Goal: Information Seeking & Learning: Learn about a topic

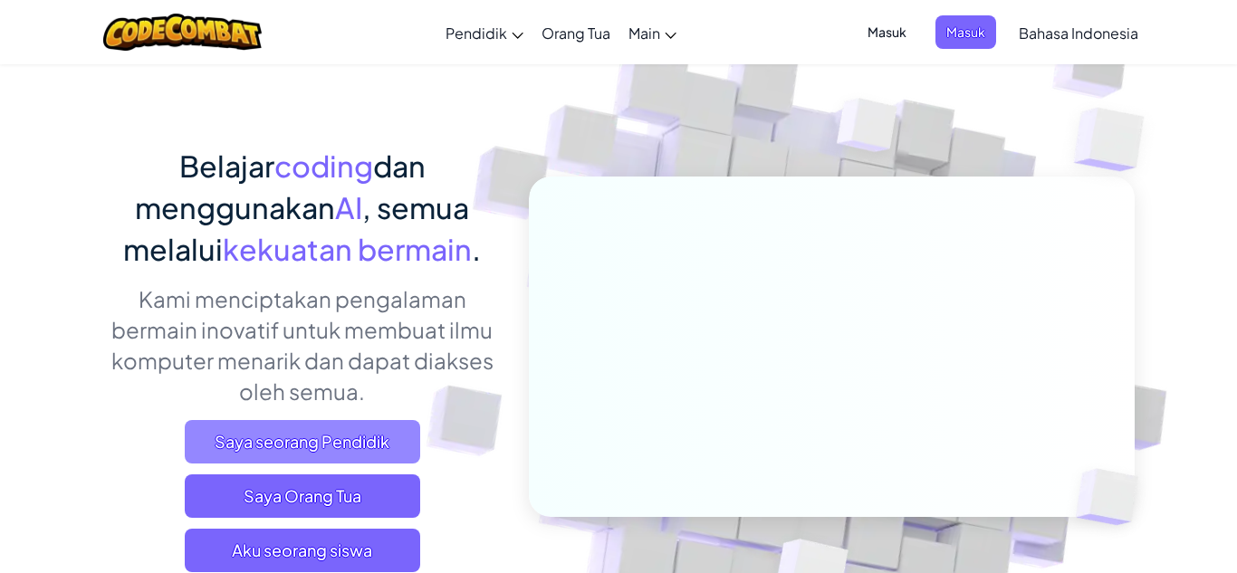
scroll to position [109, 0]
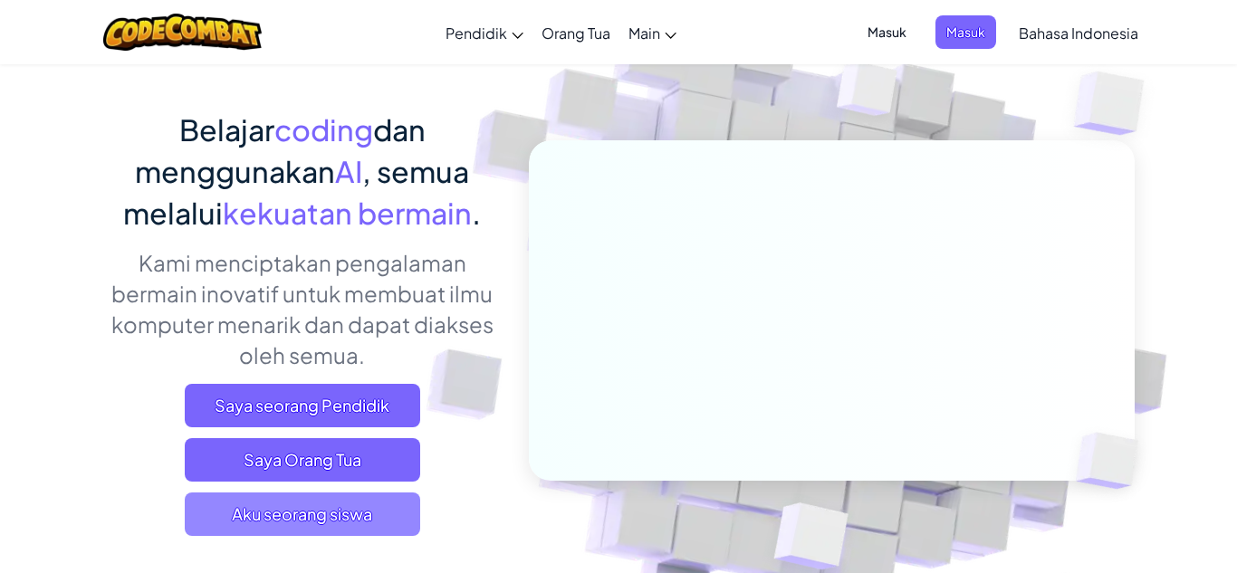
click at [351, 505] on span "Aku seorang siswa" at bounding box center [303, 514] width 236 height 43
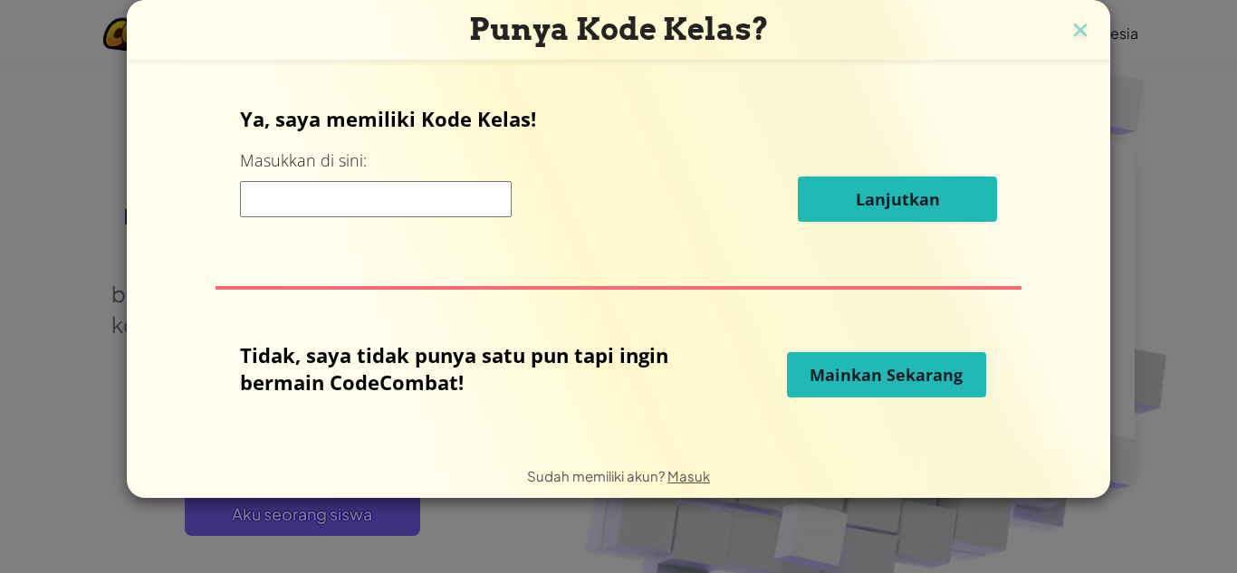
click at [804, 364] on button "Mainkan Sekarang" at bounding box center [886, 374] width 199 height 45
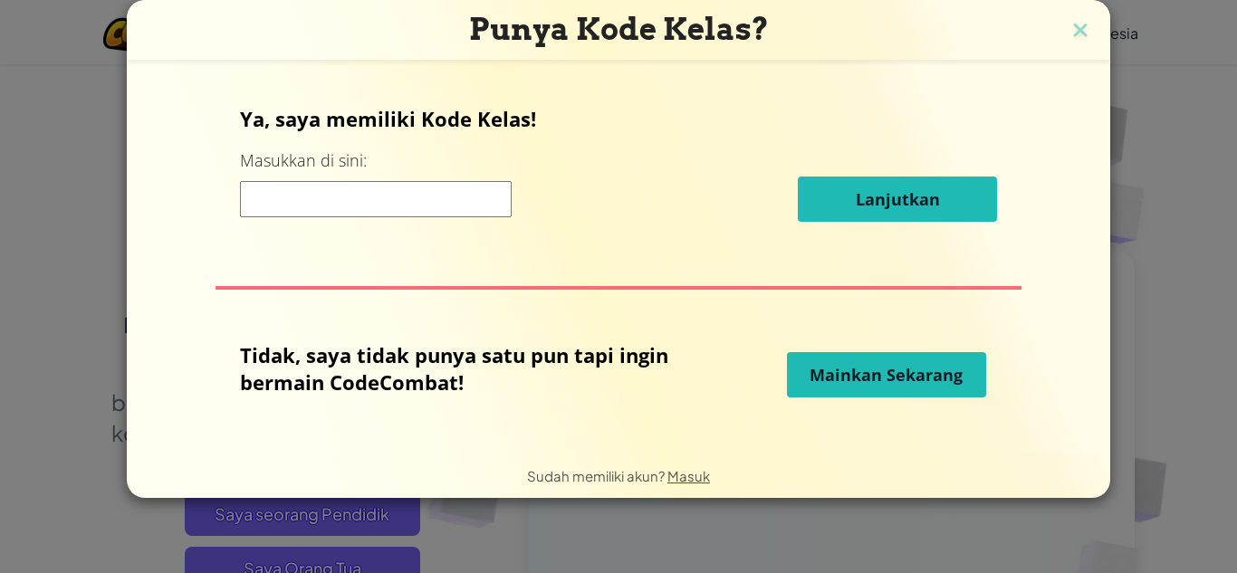
click at [841, 375] on span "Mainkan Sekarang" at bounding box center [886, 375] width 153 height 22
click at [887, 372] on span "Mainkan Sekarang" at bounding box center [886, 375] width 153 height 22
click at [955, 369] on span "Mainkan Sekarang" at bounding box center [886, 375] width 153 height 22
click at [956, 370] on span "Mainkan Sekarang" at bounding box center [886, 375] width 153 height 22
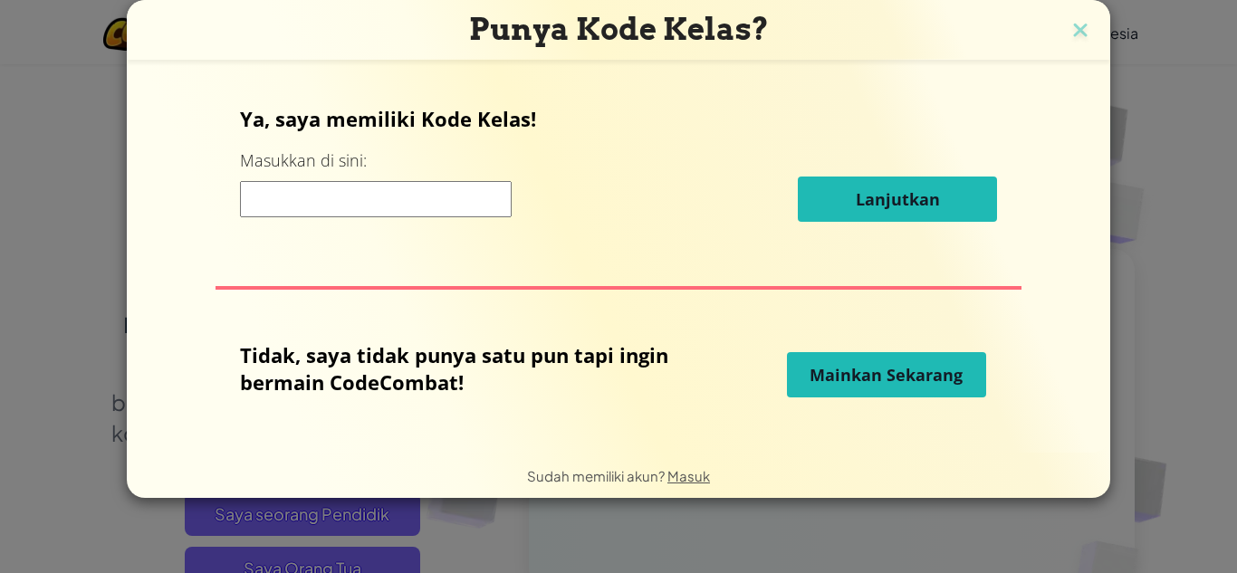
click at [956, 370] on span "Mainkan Sekarang" at bounding box center [886, 375] width 153 height 22
click at [1073, 25] on img at bounding box center [1081, 31] width 24 height 27
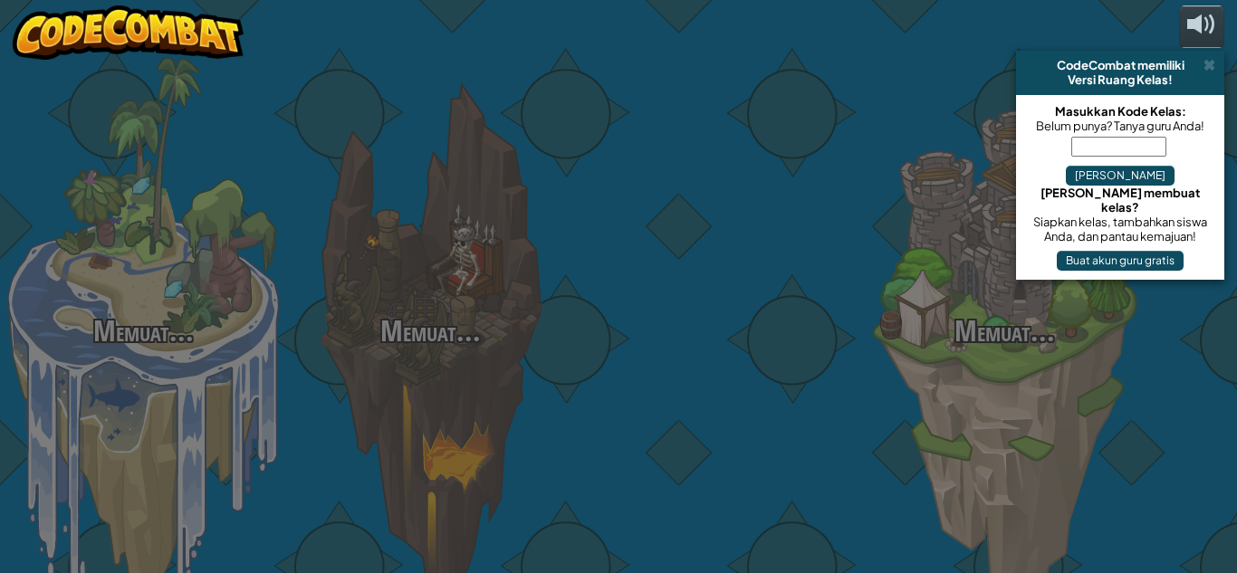
select select "id"
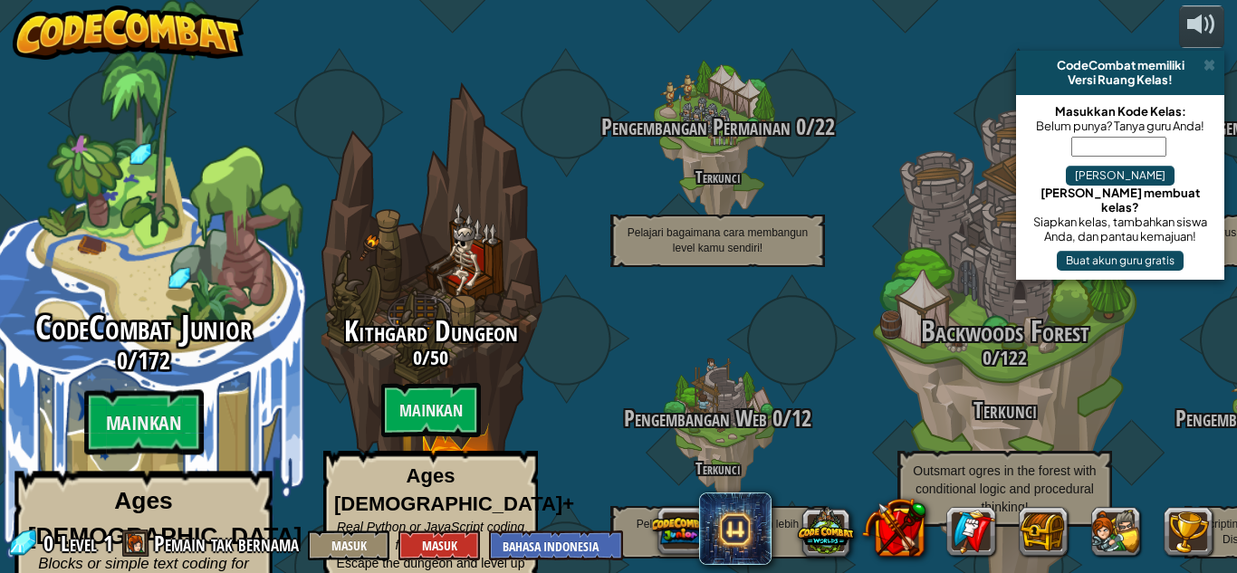
click at [141, 358] on div "CodeCombat Junior 0 / 172 Mainkan Ages [DEMOGRAPHIC_DATA] Blocks or simple text…" at bounding box center [143, 481] width 344 height 343
select select "id"
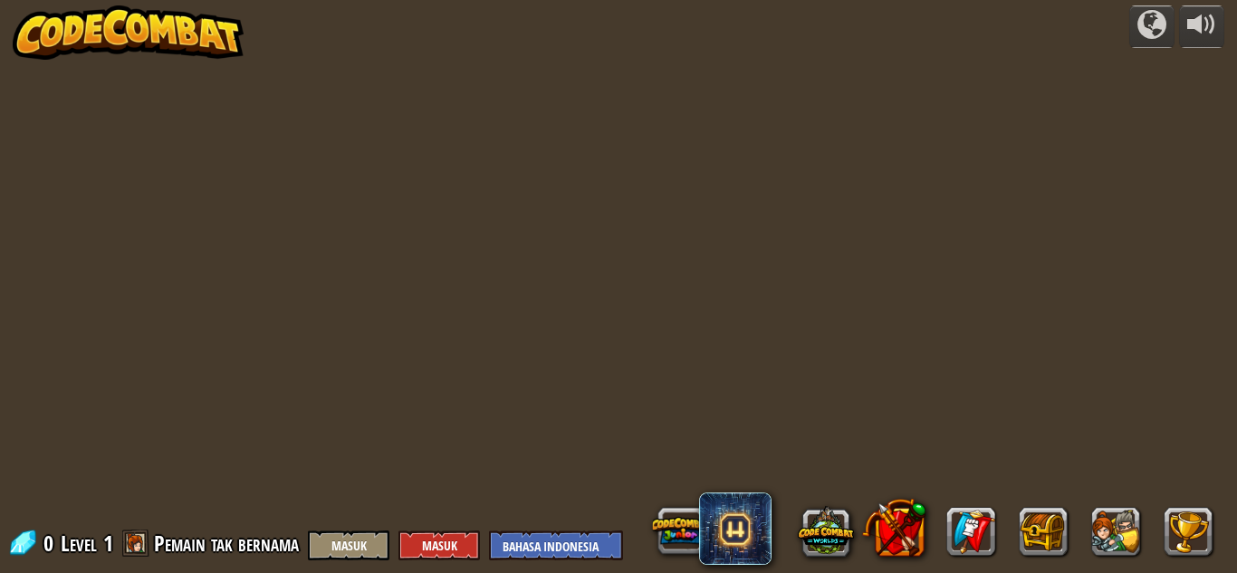
select select "id"
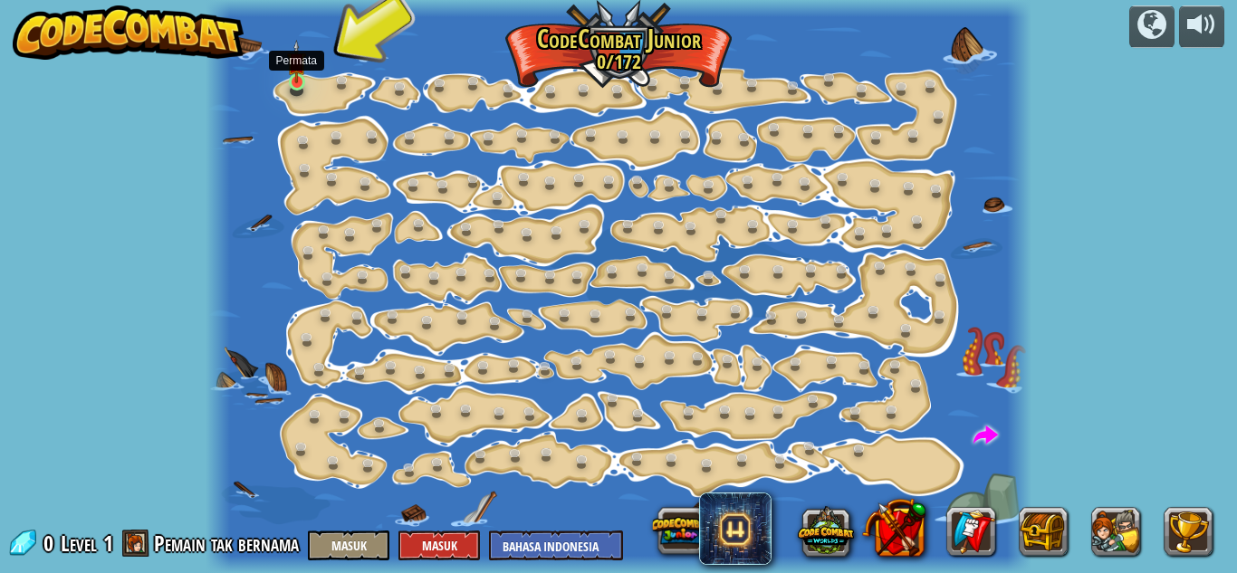
click at [291, 80] on img at bounding box center [296, 61] width 19 height 43
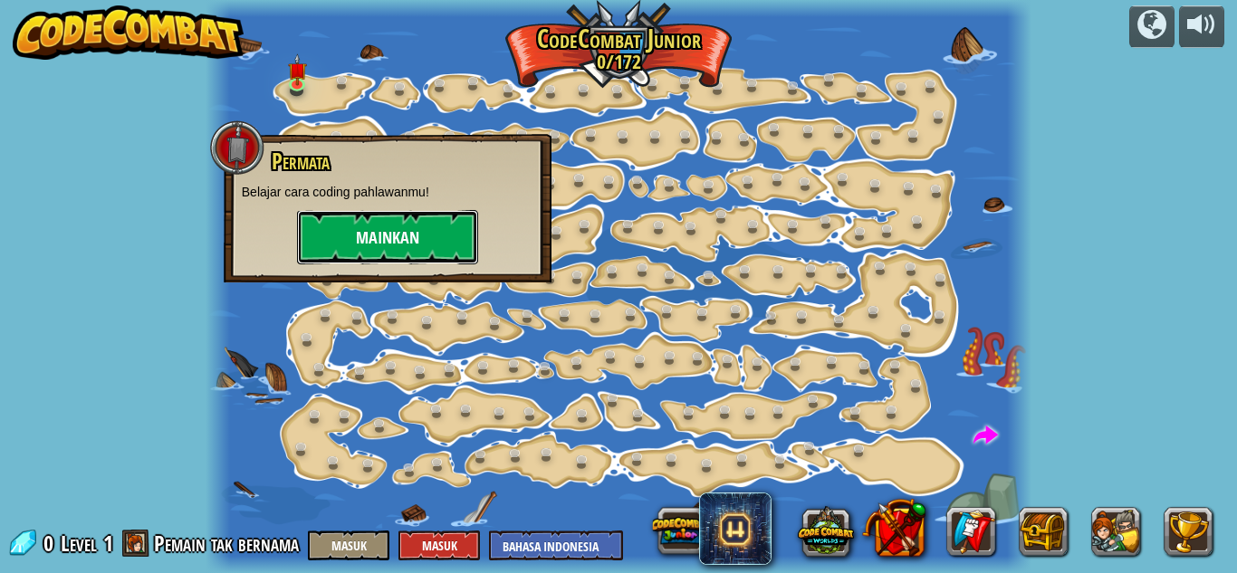
click at [385, 245] on button "Mainkan" at bounding box center [387, 237] width 181 height 54
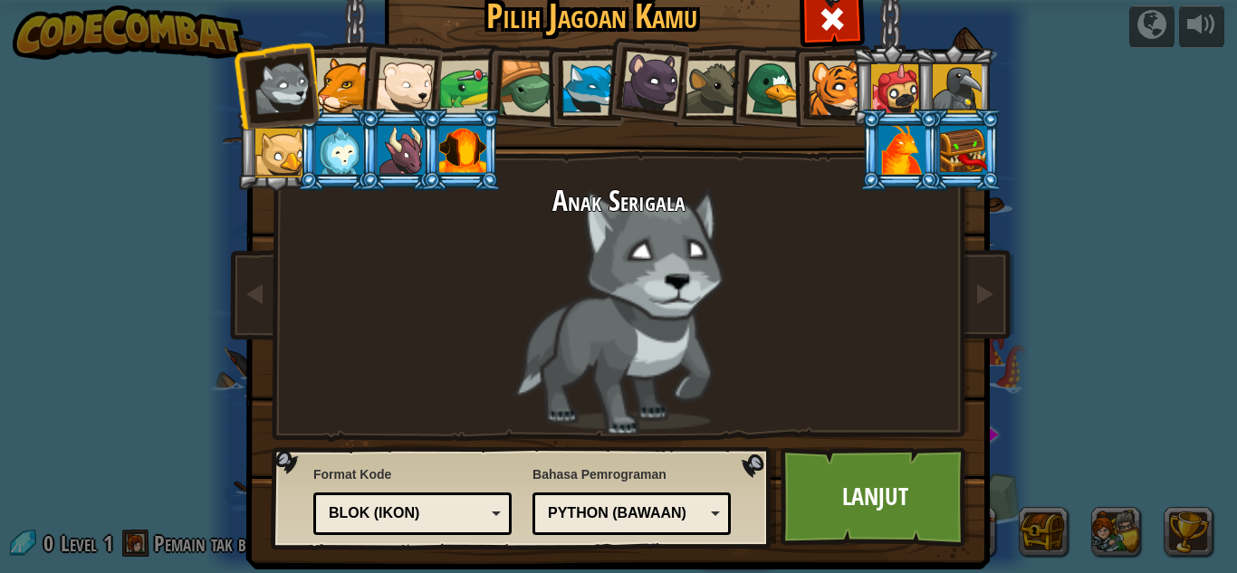
click at [563, 81] on div at bounding box center [590, 88] width 55 height 55
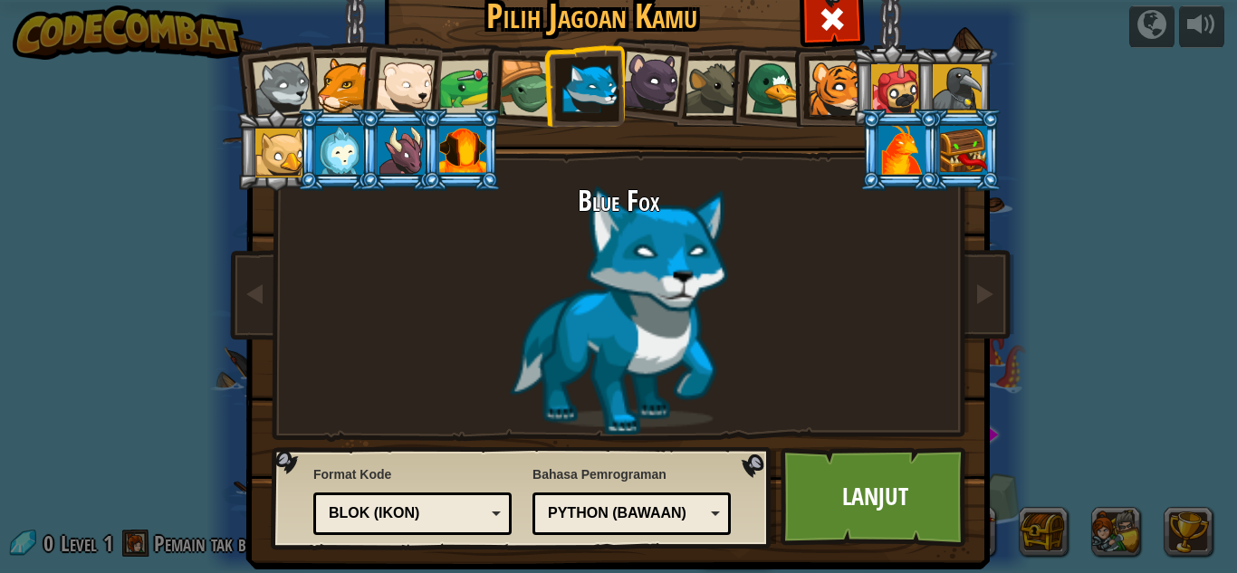
click at [688, 506] on div "Python (Bawaan)" at bounding box center [626, 514] width 157 height 21
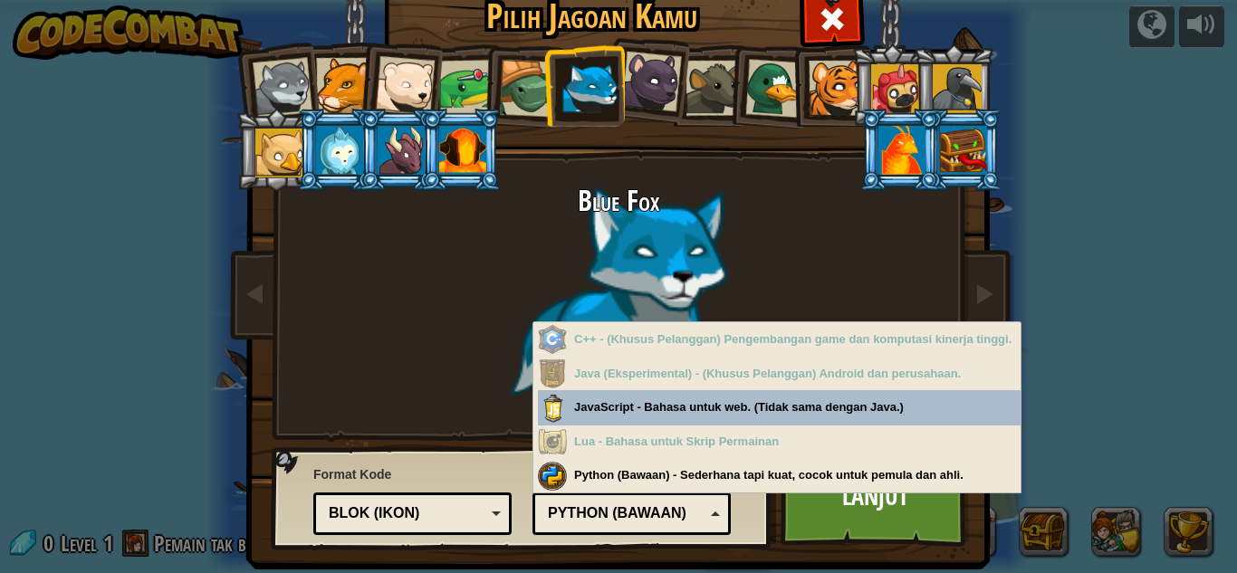
click at [420, 513] on div "Blok (ikon)" at bounding box center [407, 514] width 157 height 21
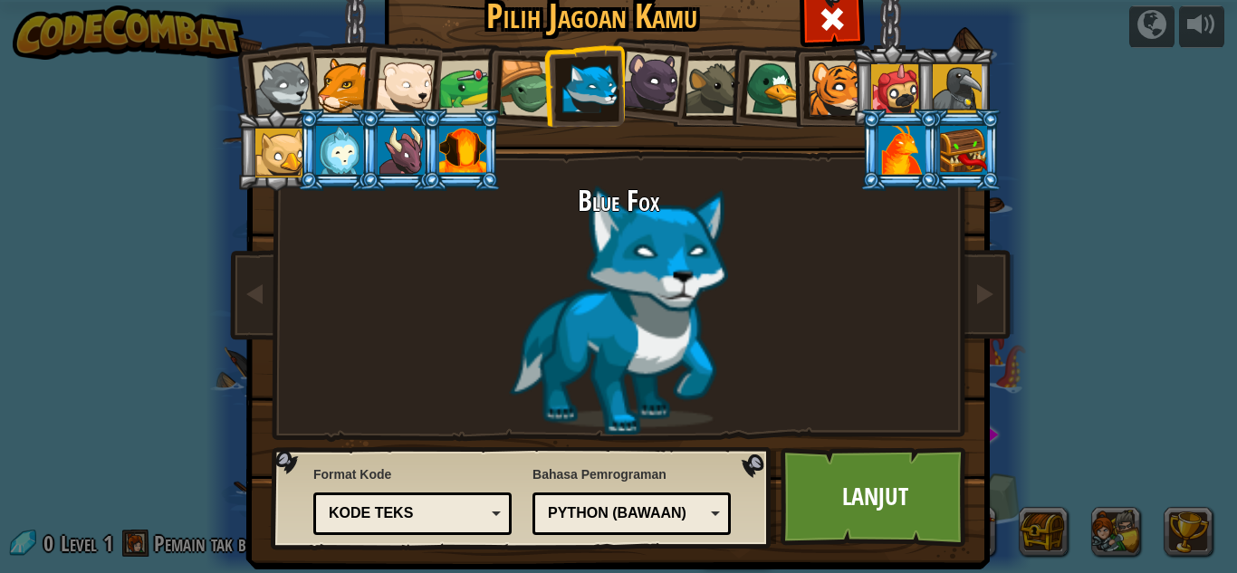
click at [688, 505] on div "Python (Bawaan)" at bounding box center [626, 514] width 157 height 21
click at [764, 473] on div "Format Kode Kode Teks Blok dan kode Blok Blok (ikon) Kode Teks Blok - Seret dan…" at bounding box center [522, 498] width 490 height 92
click at [910, 513] on link "Lanjut" at bounding box center [875, 498] width 189 height 100
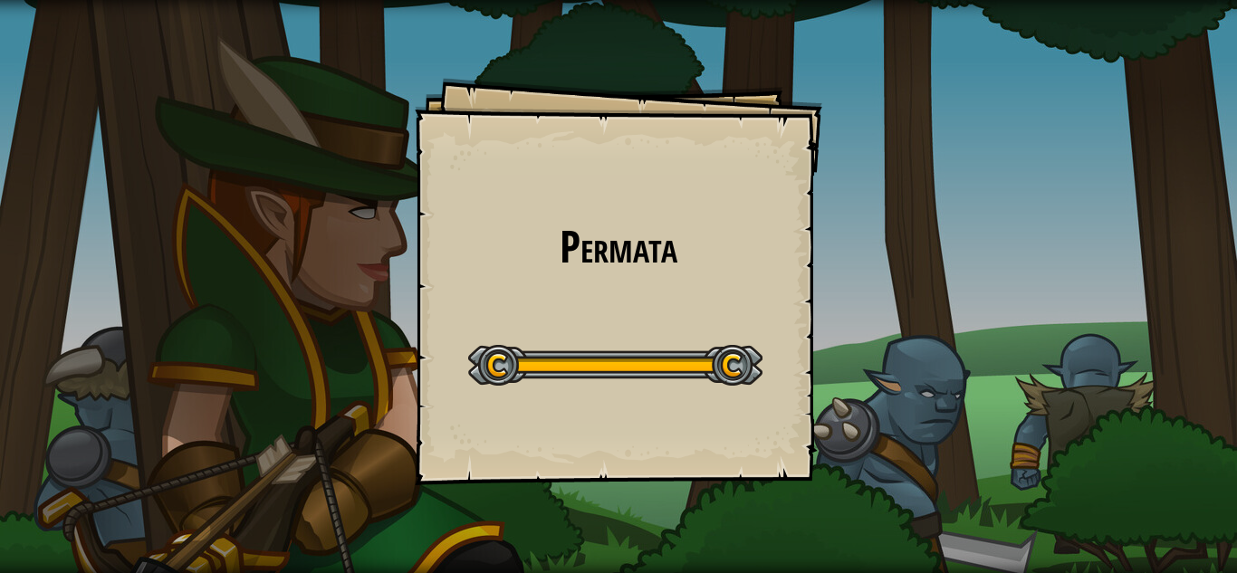
click at [613, 319] on div "Permata Goals Start Level Kesalahan memuat dari server. Coba segarkan halaman. …" at bounding box center [619, 282] width 408 height 408
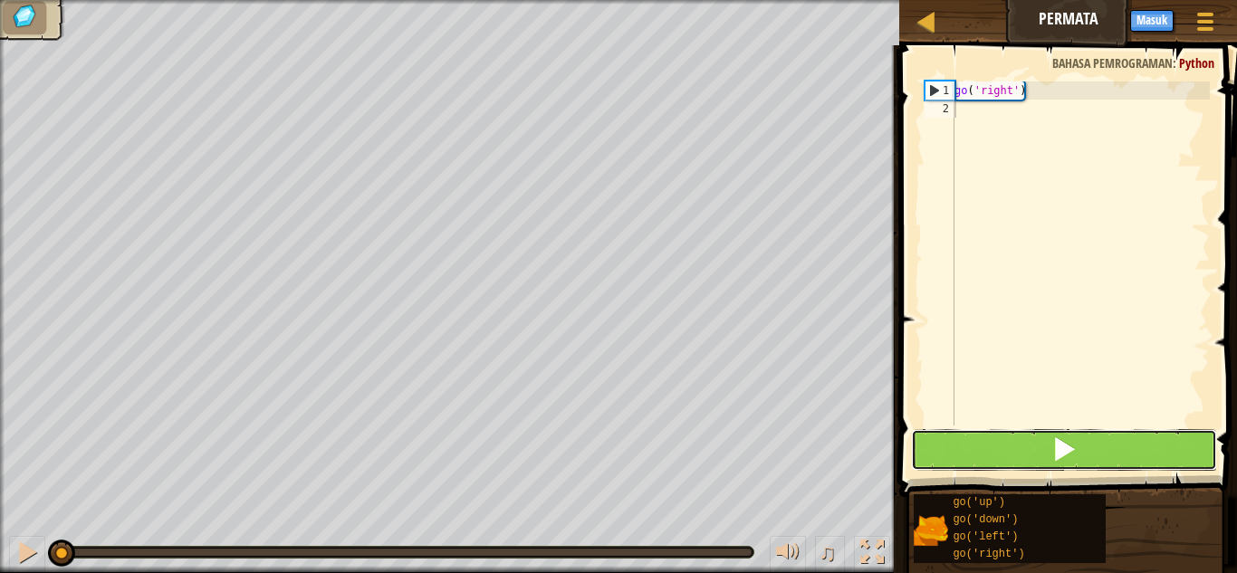
click at [1038, 457] on button at bounding box center [1064, 450] width 306 height 42
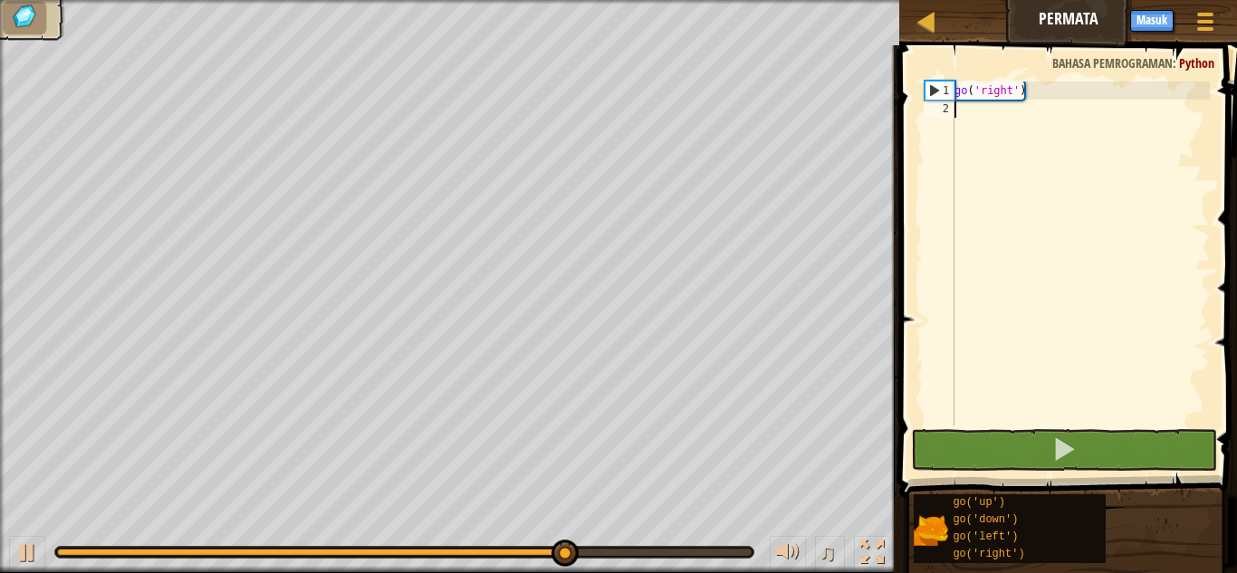
click at [987, 107] on div "go ( 'right' )" at bounding box center [1080, 272] width 259 height 380
type textarea "g"
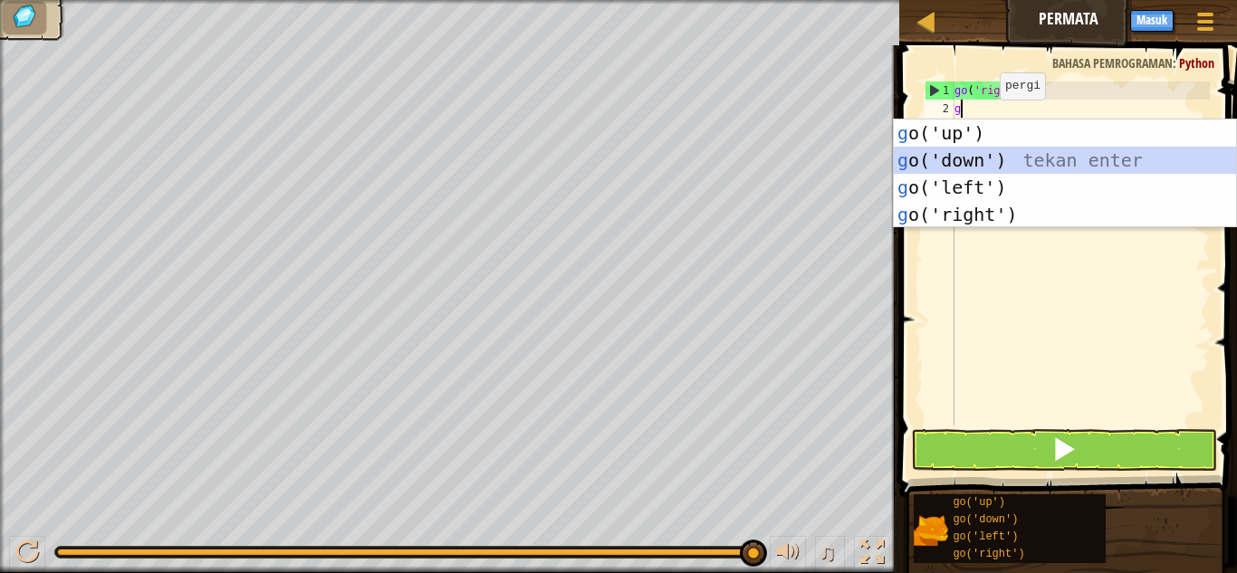
click at [995, 163] on div "g o('up') tekan enter g o('down') tekan enter g o('left') tekan enter g o('righ…" at bounding box center [1065, 201] width 342 height 163
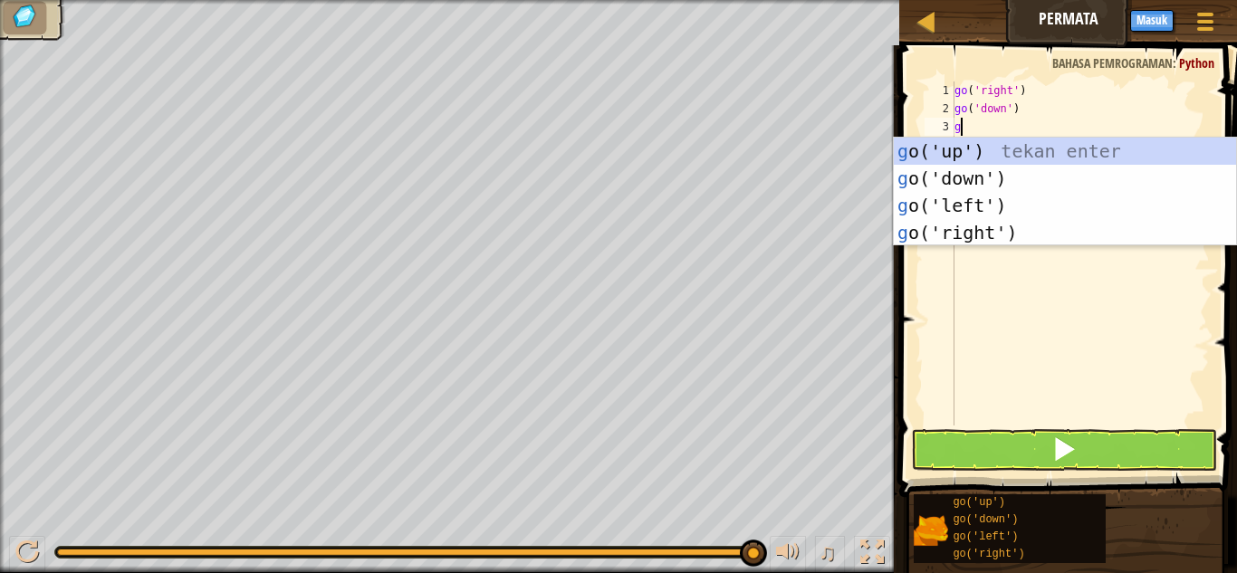
type textarea "go"
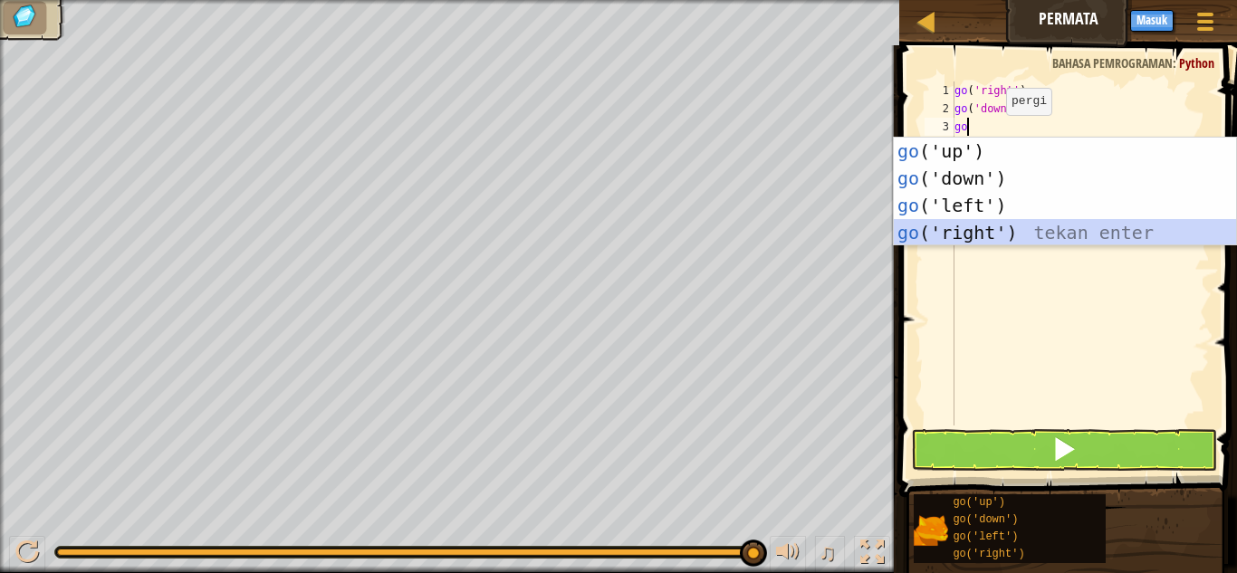
click at [1003, 227] on div "go ('up') tekan enter go ('down') tekan enter go ('left') tekan enter go ('righ…" at bounding box center [1065, 219] width 342 height 163
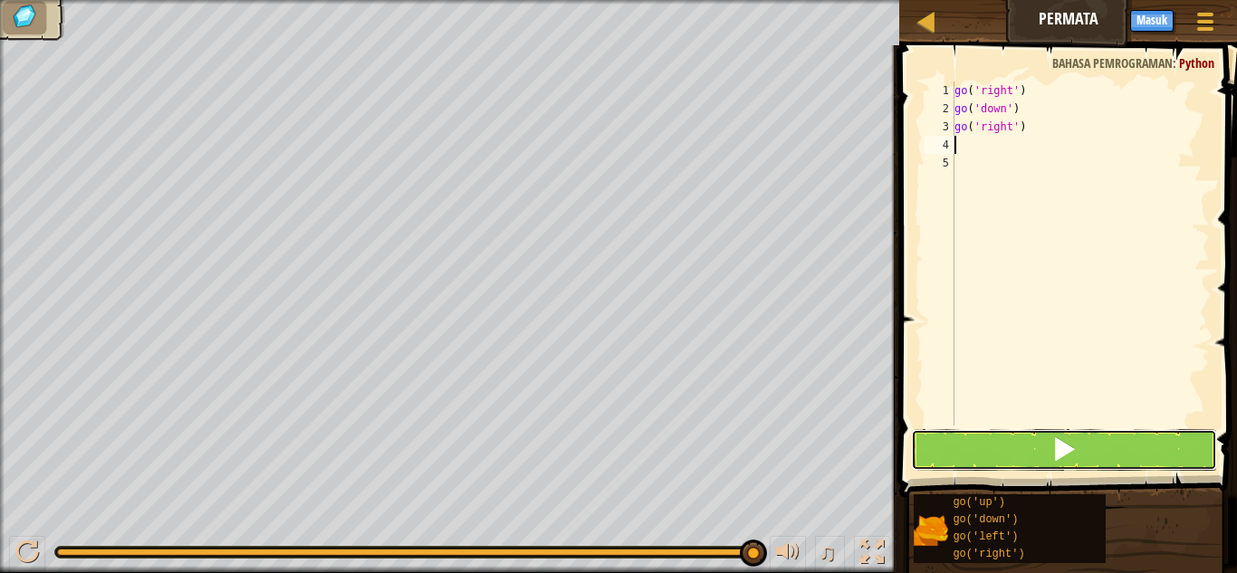
click at [1019, 438] on button at bounding box center [1064, 450] width 306 height 42
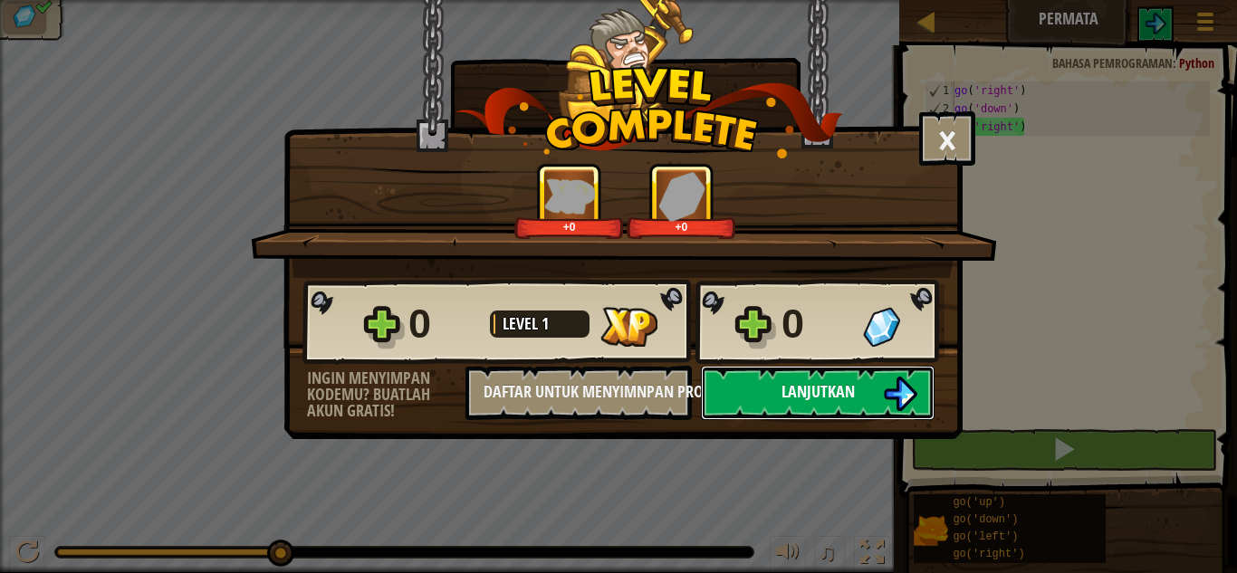
click at [837, 377] on button "Lanjutkan" at bounding box center [818, 393] width 234 height 54
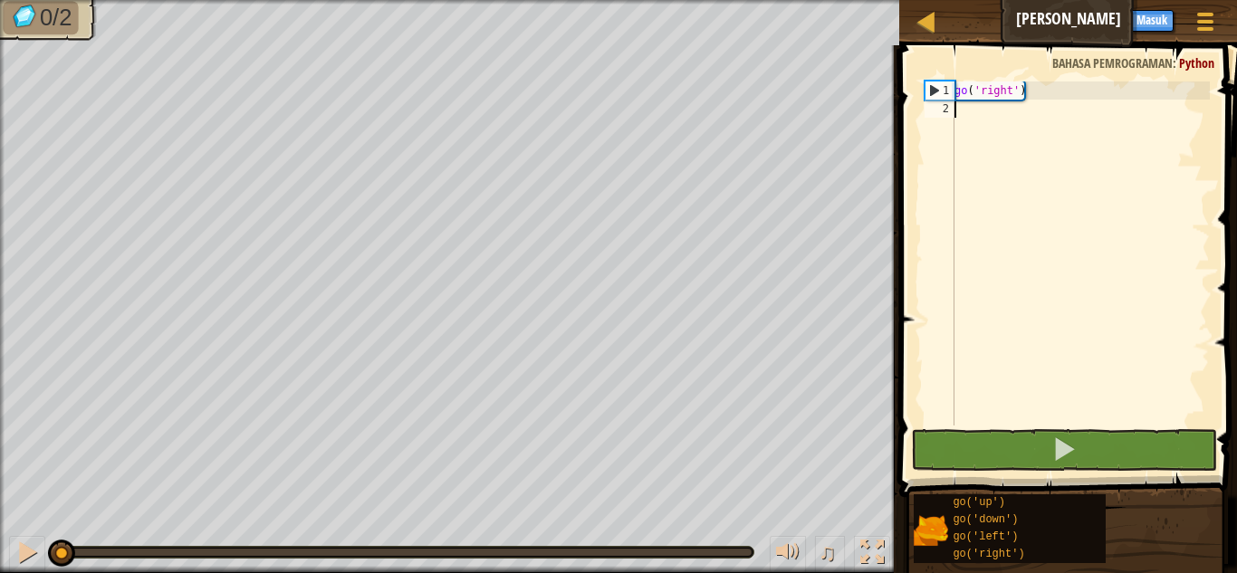
scroll to position [8, 0]
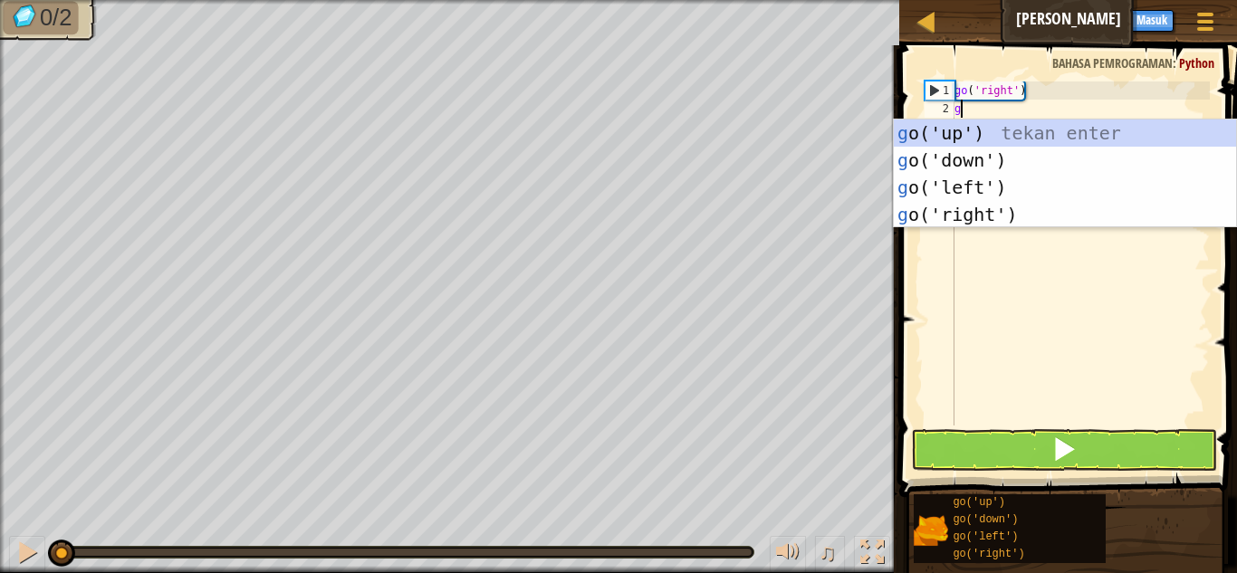
type textarea "go"
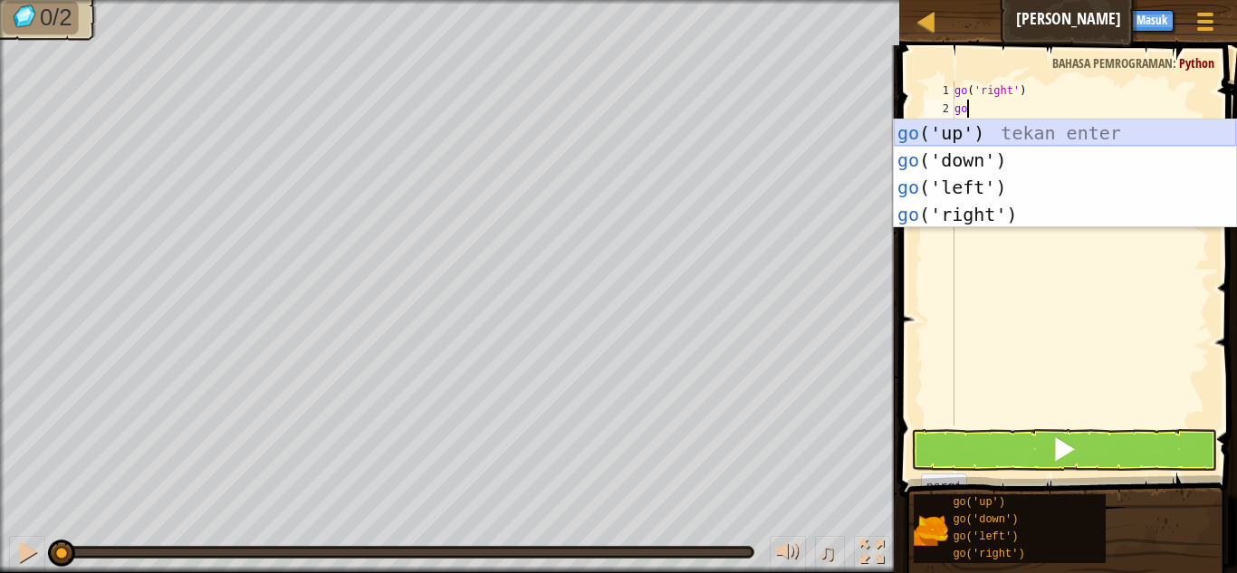
click at [1021, 123] on div "go ('up') tekan enter go ('down') tekan enter go ('left') tekan enter go ('righ…" at bounding box center [1065, 201] width 342 height 163
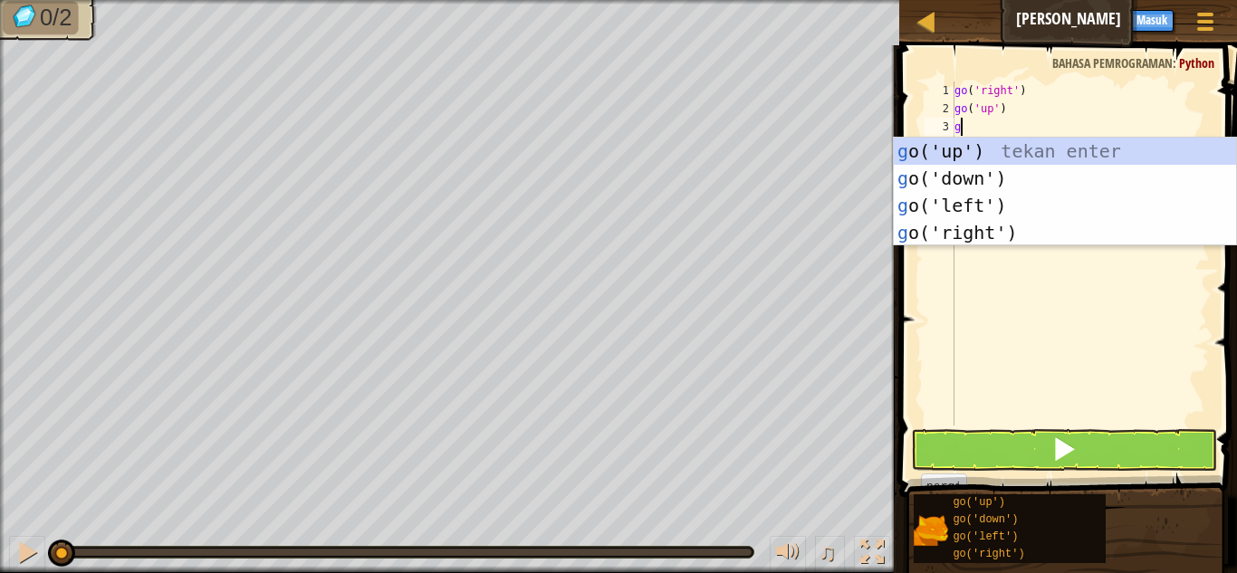
type textarea "go"
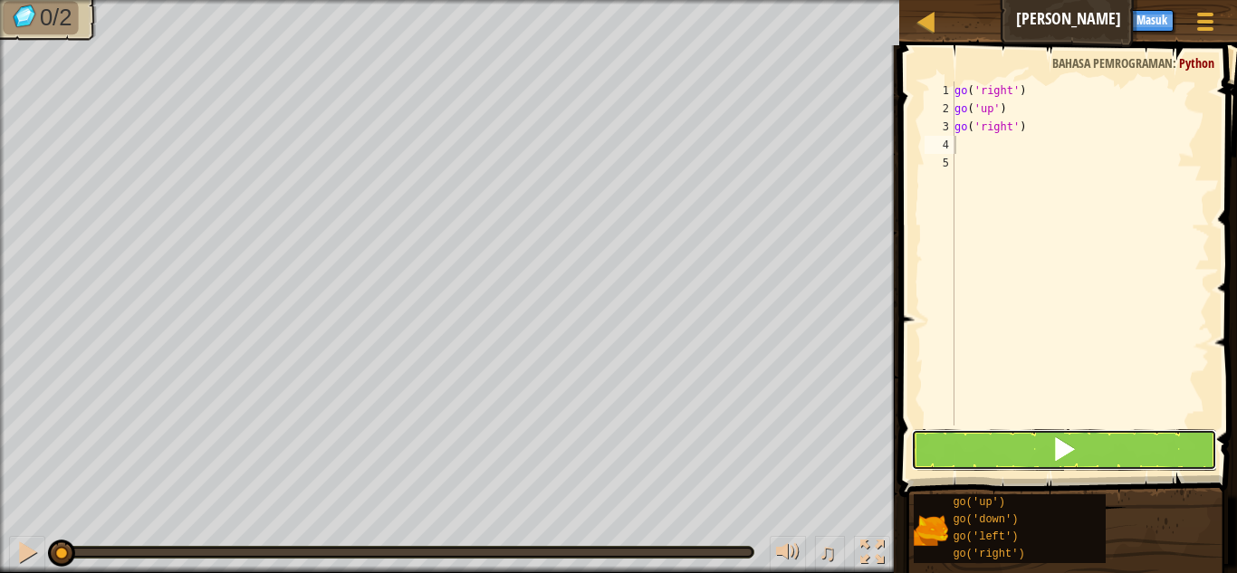
click at [1140, 470] on button at bounding box center [1064, 450] width 306 height 42
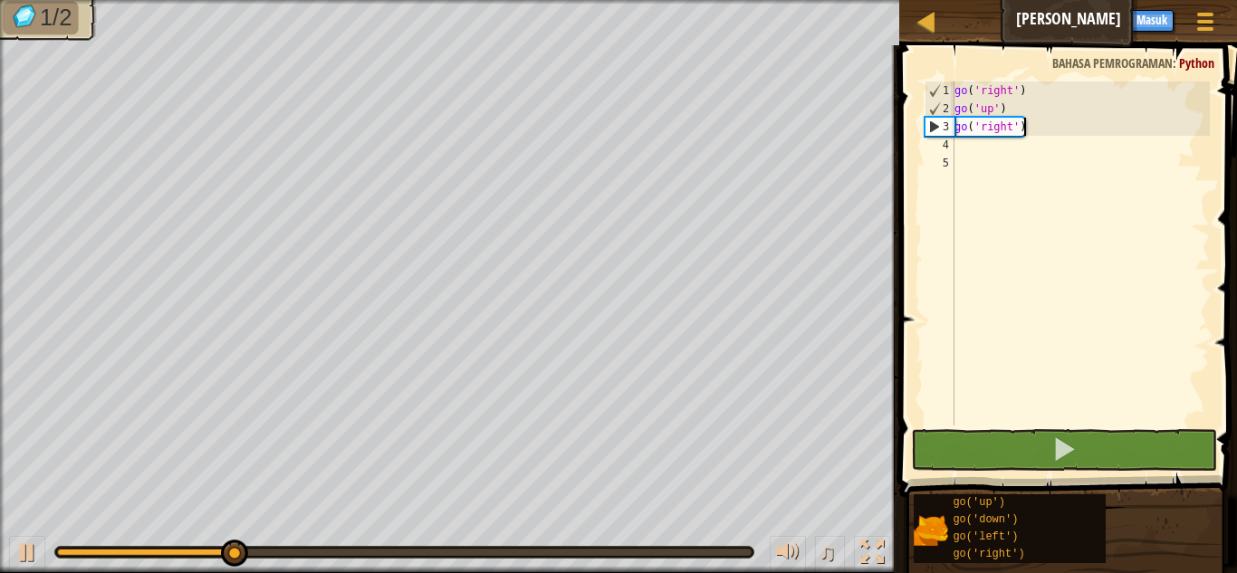
click at [1147, 128] on div "go ( 'right' ) go ( 'up' ) go ( 'right' )" at bounding box center [1080, 272] width 259 height 380
type textarea "go('right')2"
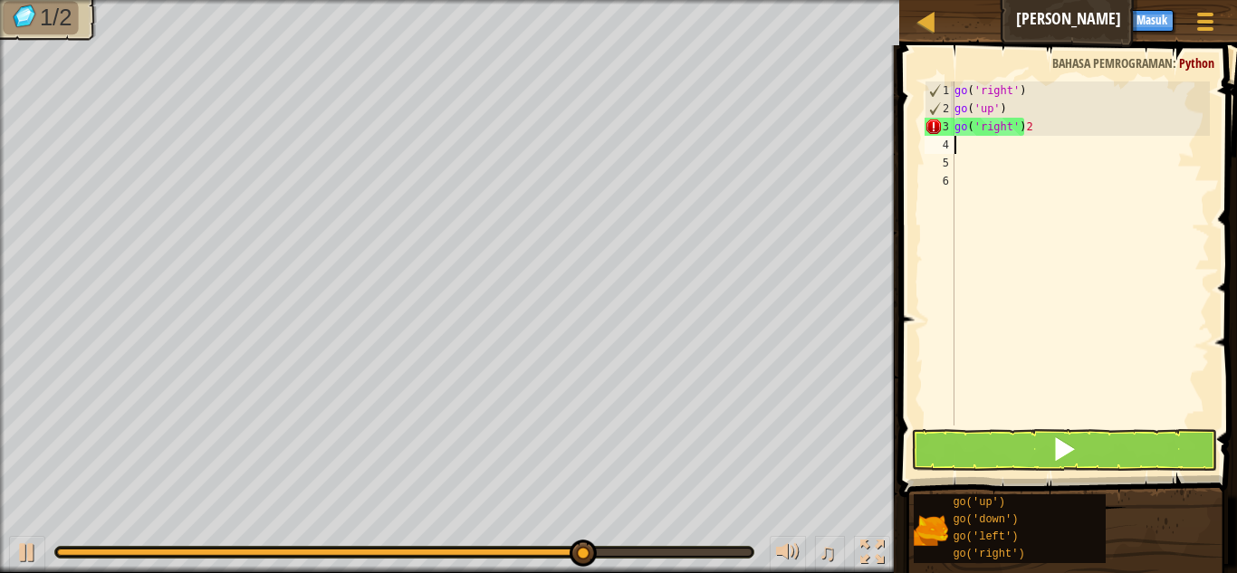
click at [1061, 109] on div "go ( 'right' ) go ( 'up' ) go ( 'right' ) 2" at bounding box center [1080, 272] width 259 height 380
click at [1068, 128] on div "go ( 'right' ) go ( 'up' ) go ( 'right' ) 2" at bounding box center [1080, 272] width 259 height 380
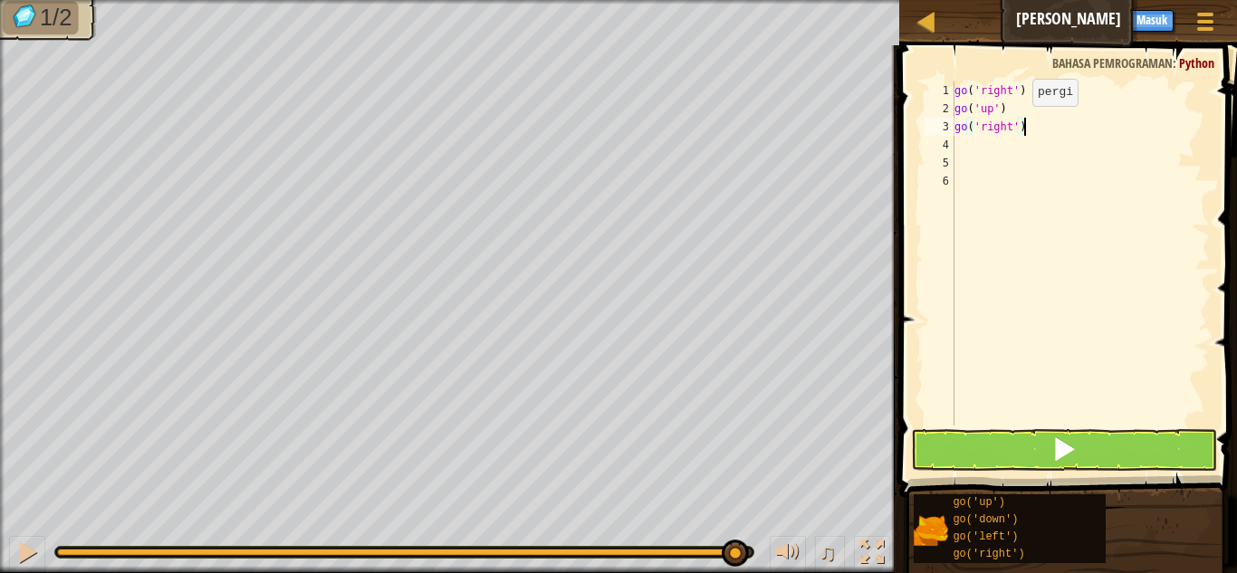
click at [1016, 123] on div "go ( 'right' ) go ( 'up' ) go ( 'right' )" at bounding box center [1080, 272] width 259 height 380
type textarea "go('right')"
click at [1052, 159] on div "go ( 'right' ) go ( 'up' ) go ( 'right' )" at bounding box center [1080, 272] width 259 height 380
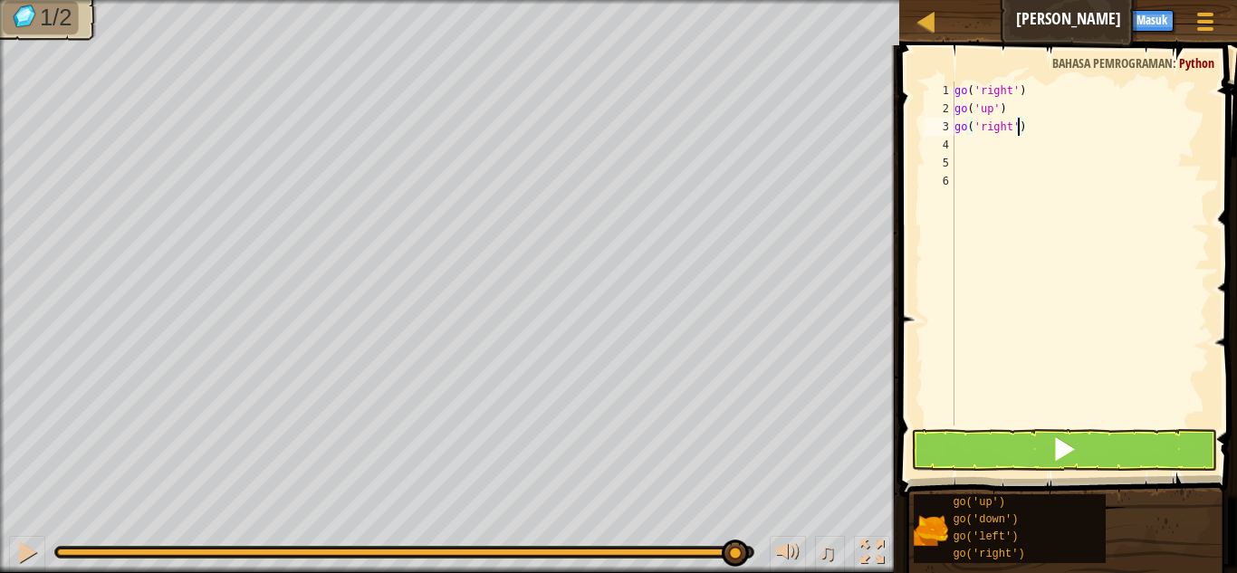
scroll to position [8, 0]
type textarea "g"
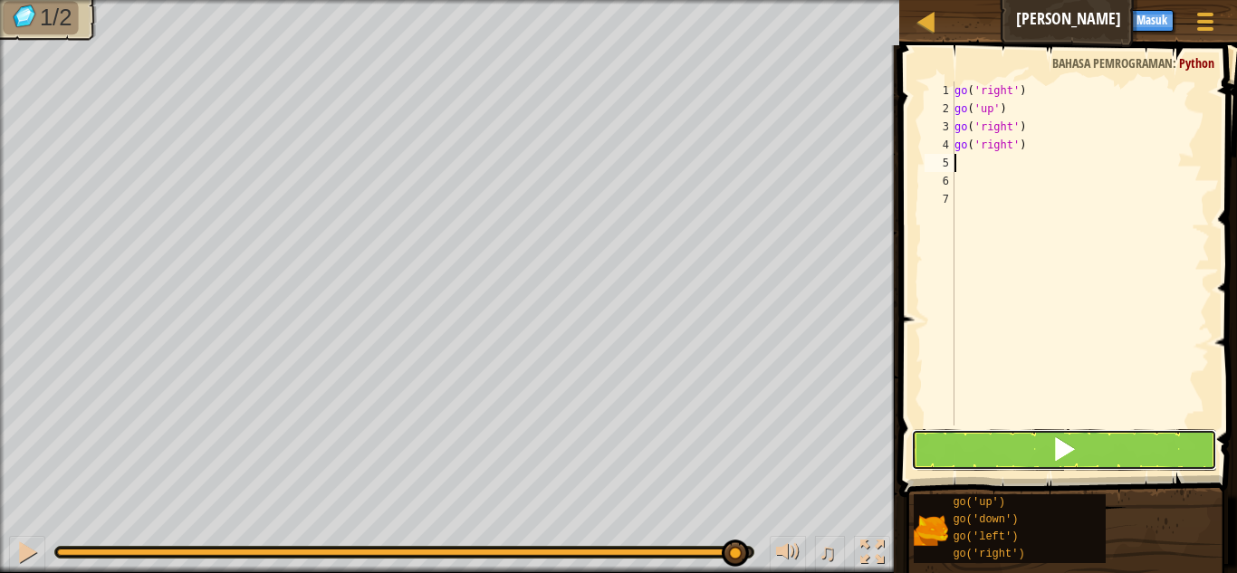
click at [1054, 442] on span at bounding box center [1064, 449] width 25 height 25
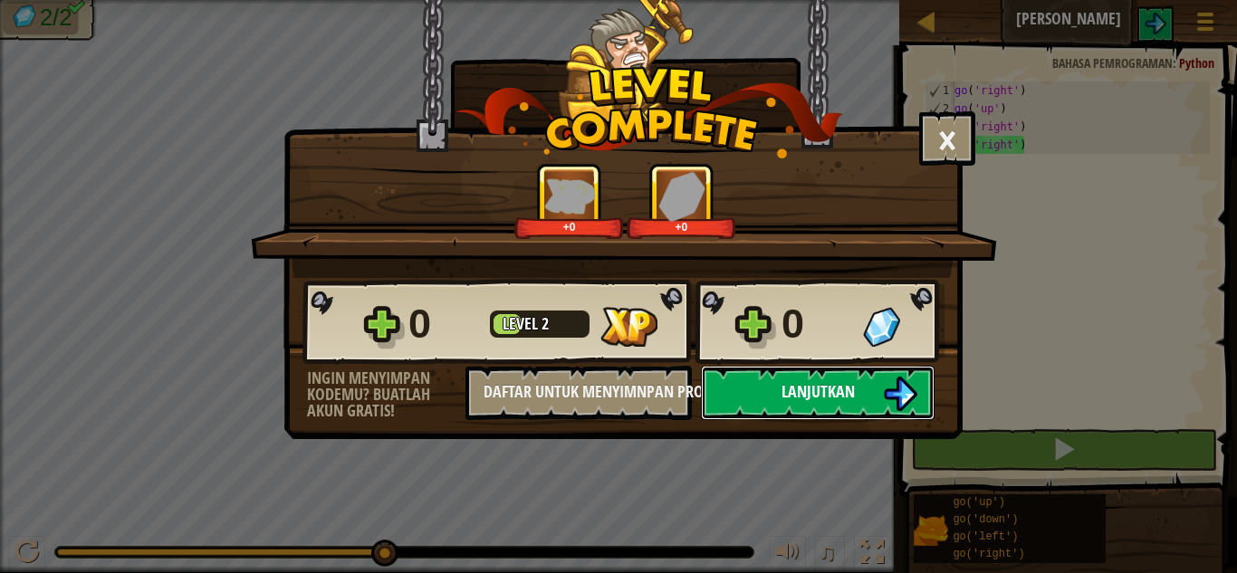
click at [852, 390] on span "Lanjutkan" at bounding box center [818, 391] width 73 height 23
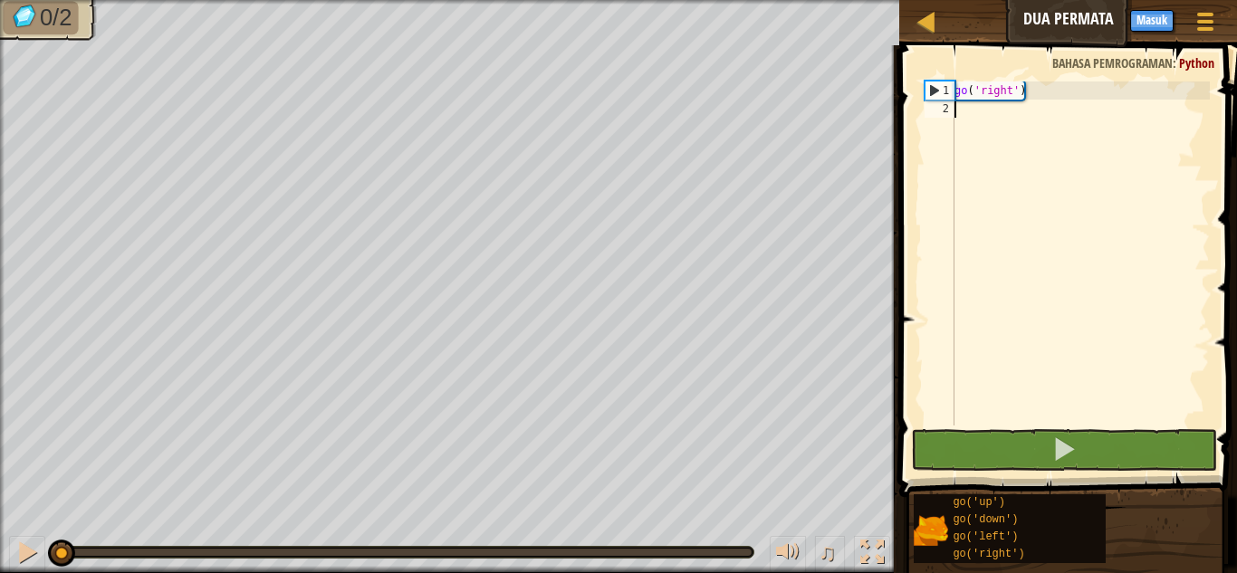
type textarea "g"
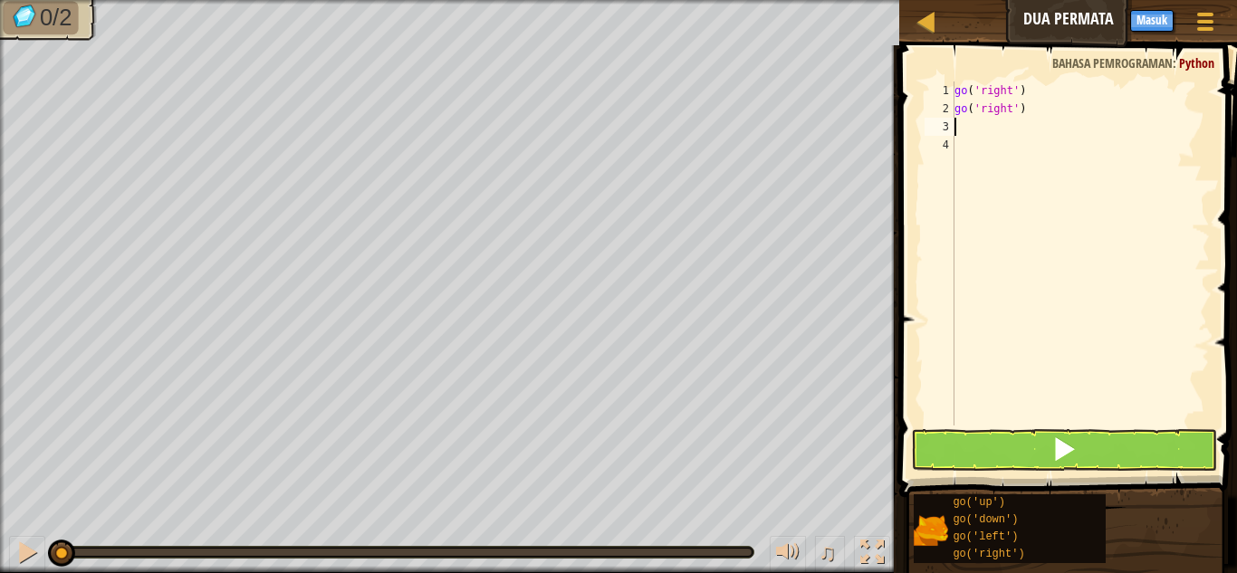
type textarea "g"
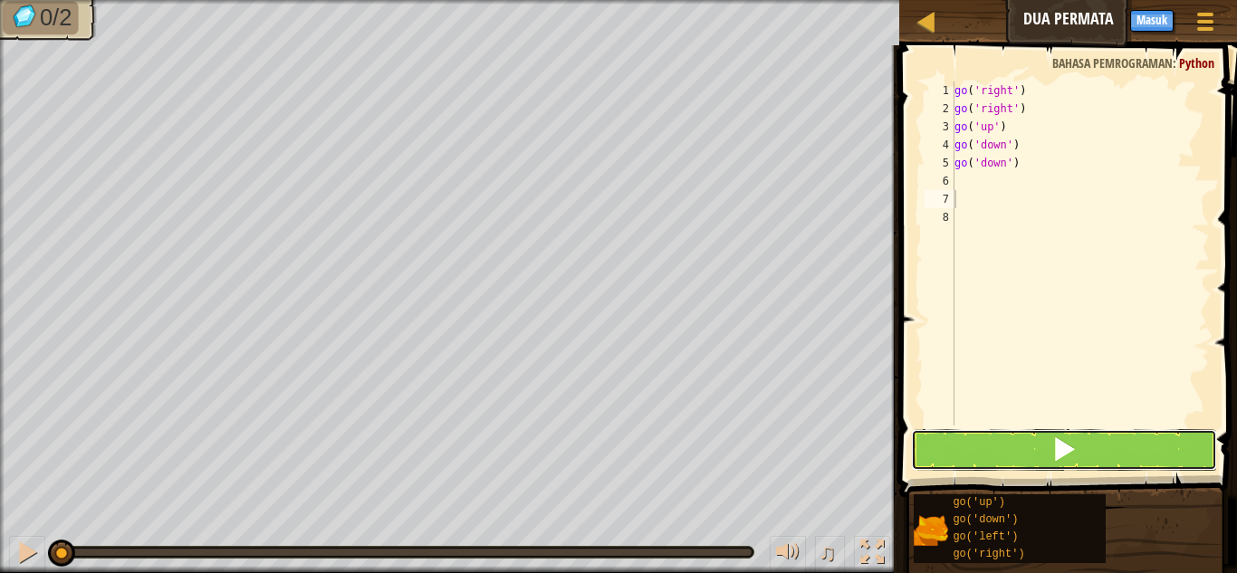
click at [943, 439] on button at bounding box center [1064, 450] width 306 height 42
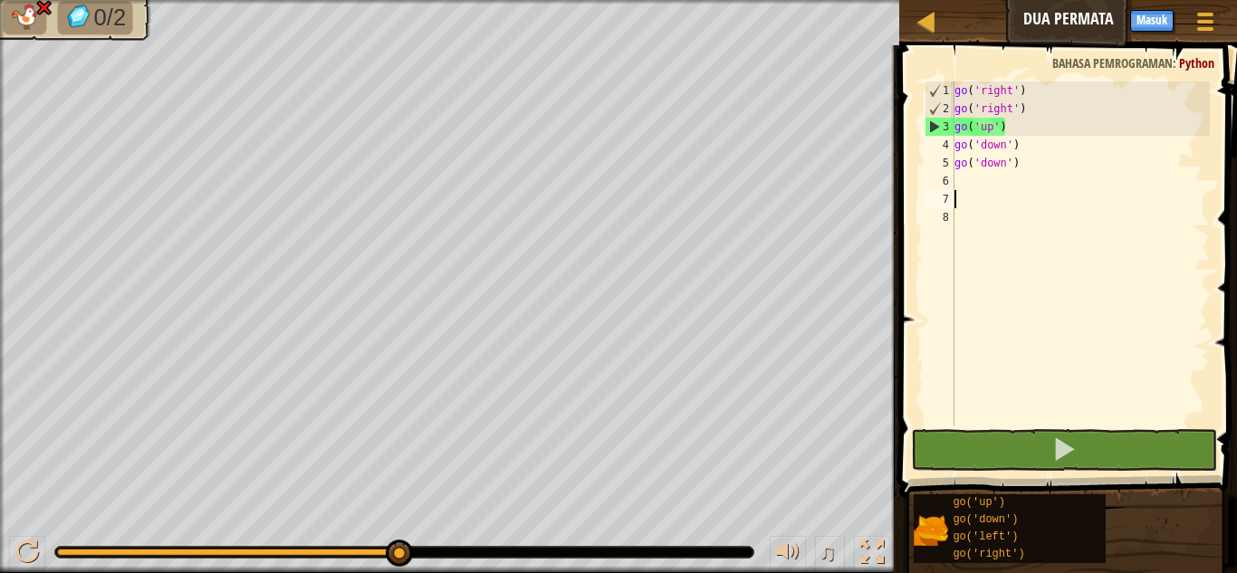
click at [1075, 101] on div "go ( 'right' ) go ( 'right' ) go ( 'up' ) go ( 'down' ) go ( 'down' )" at bounding box center [1080, 272] width 259 height 380
type textarea "go('right')"
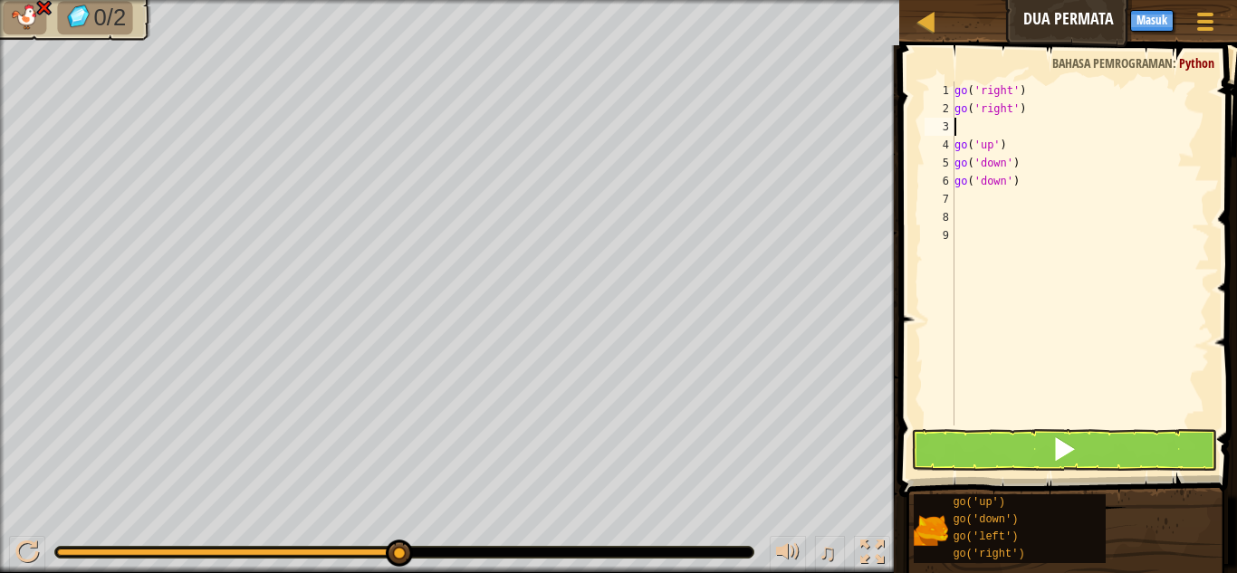
type textarea "g"
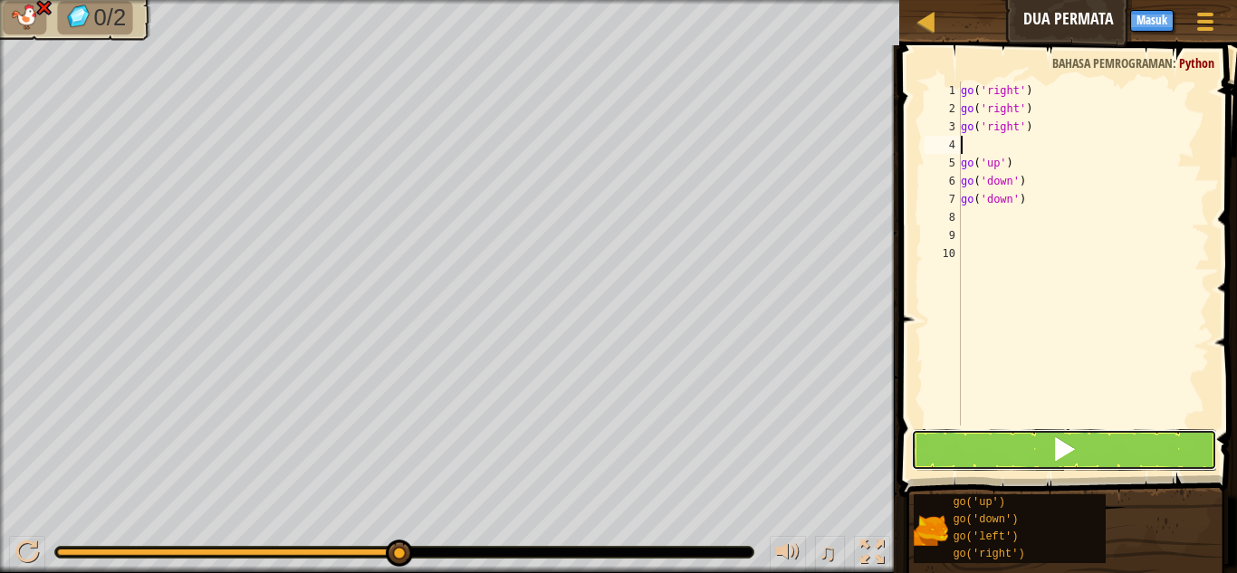
click at [1037, 436] on button at bounding box center [1064, 450] width 306 height 42
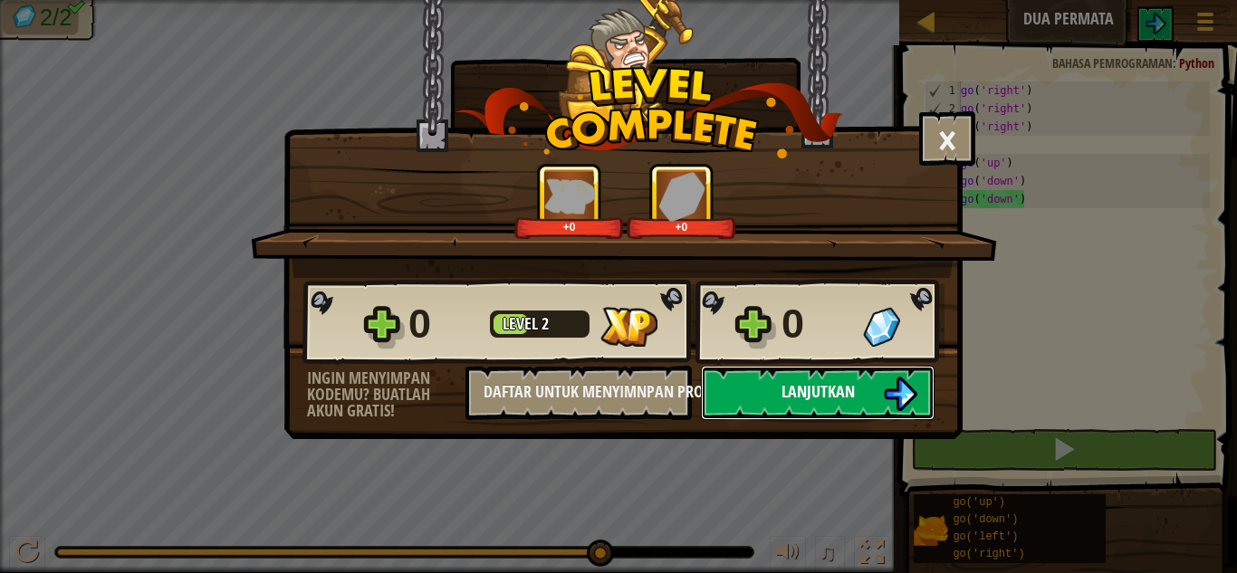
click at [821, 403] on button "Lanjutkan" at bounding box center [818, 393] width 234 height 54
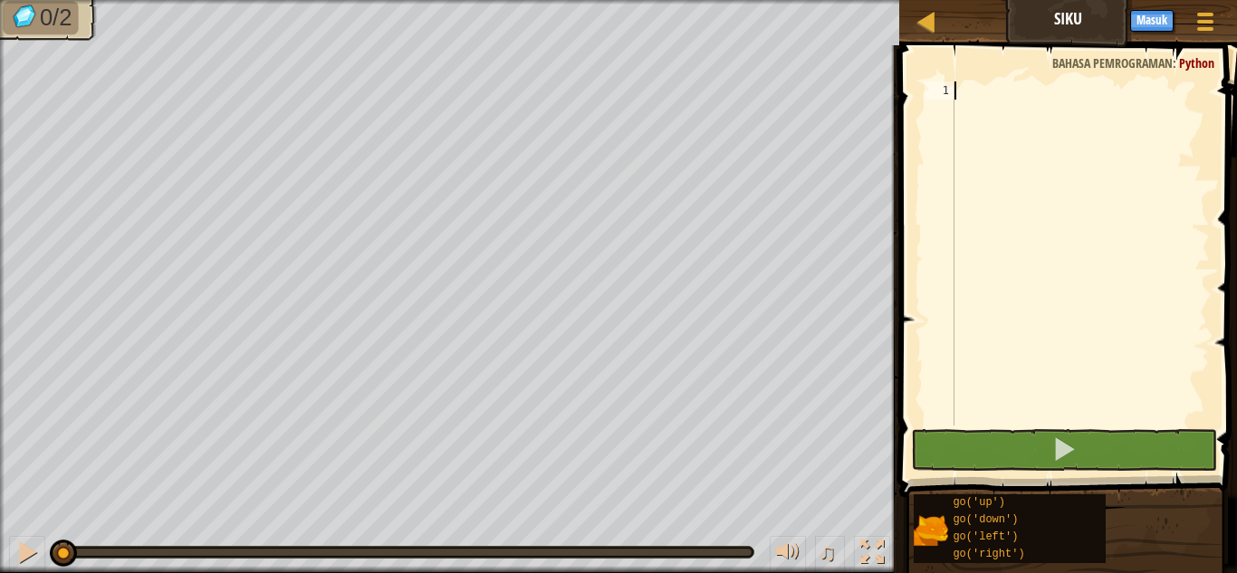
type textarea "g"
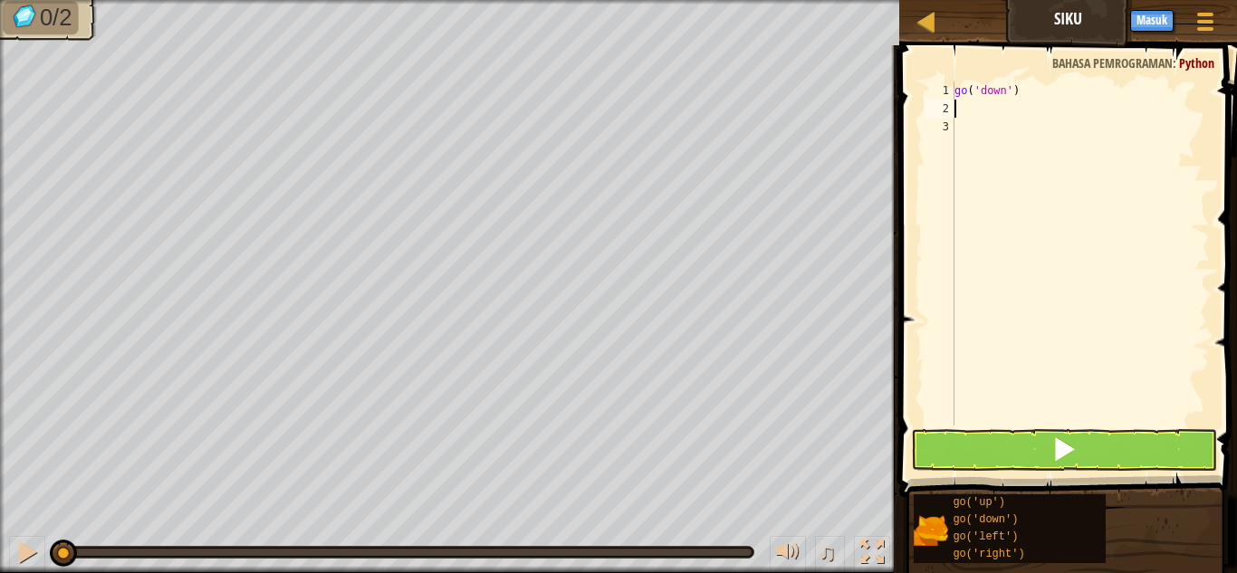
type textarea "g"
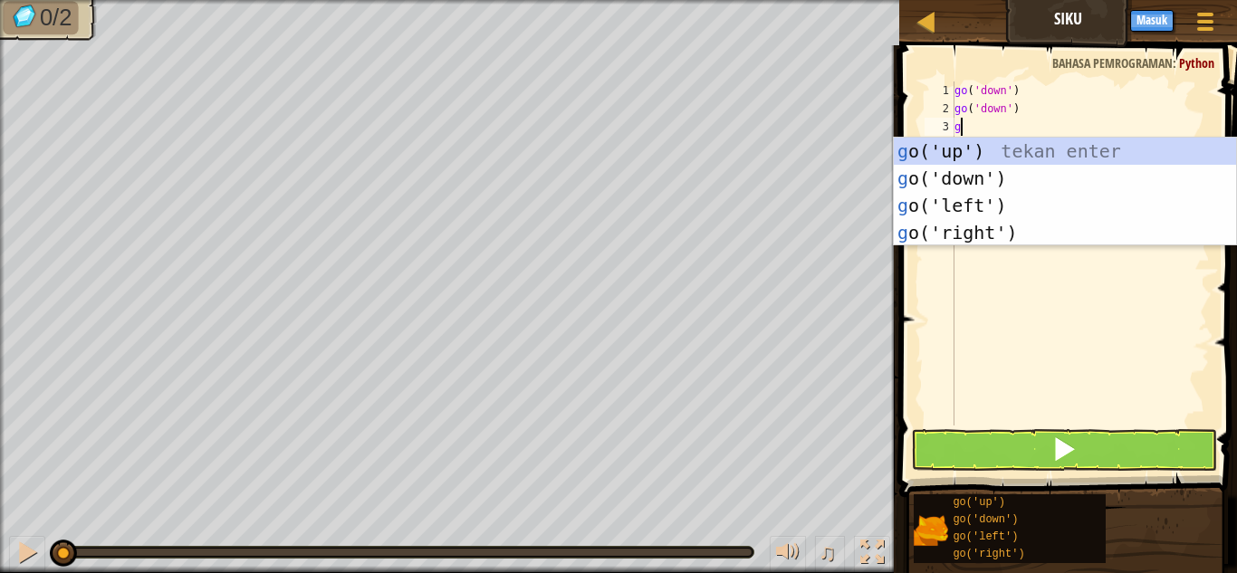
type textarea "gl"
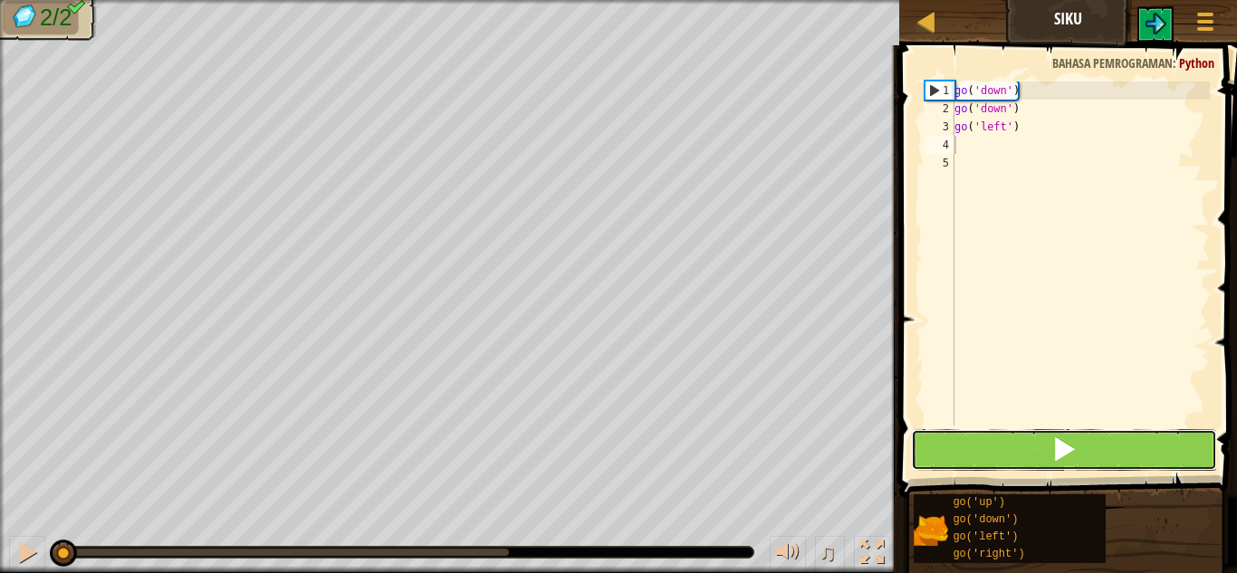
click at [940, 441] on button at bounding box center [1064, 450] width 306 height 42
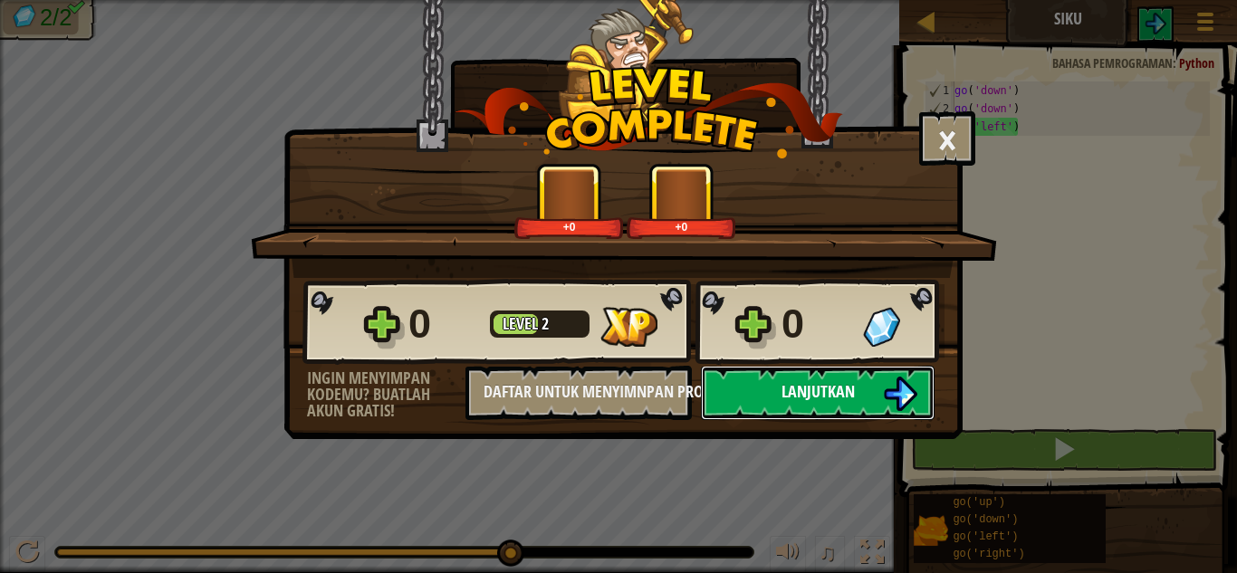
click at [824, 394] on span "Lanjutkan" at bounding box center [818, 391] width 73 height 23
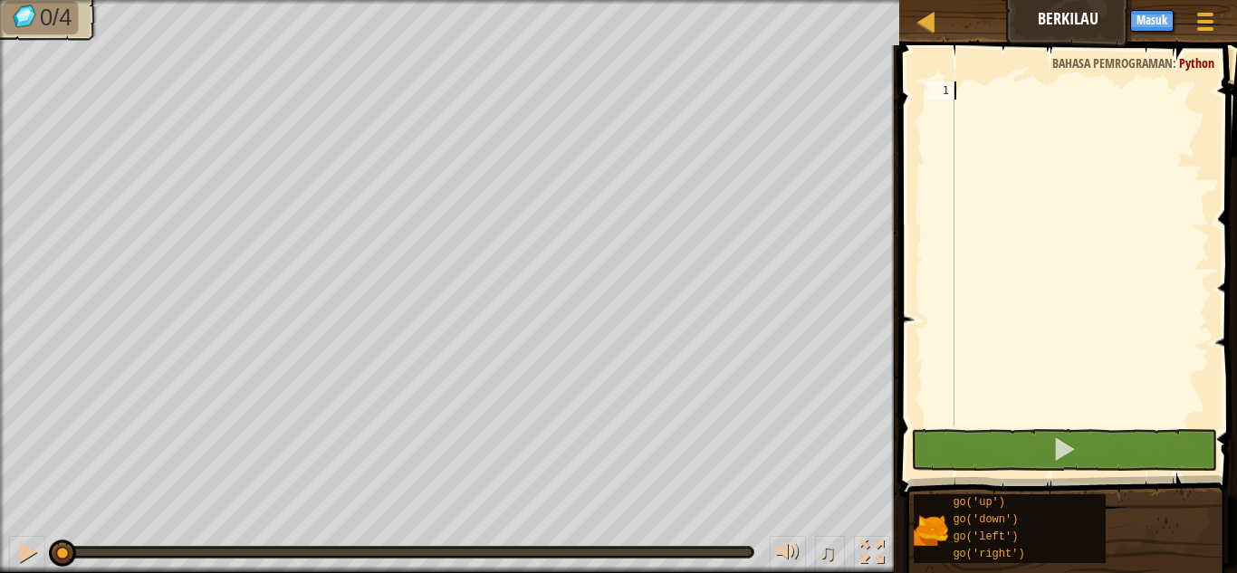
scroll to position [8, 0]
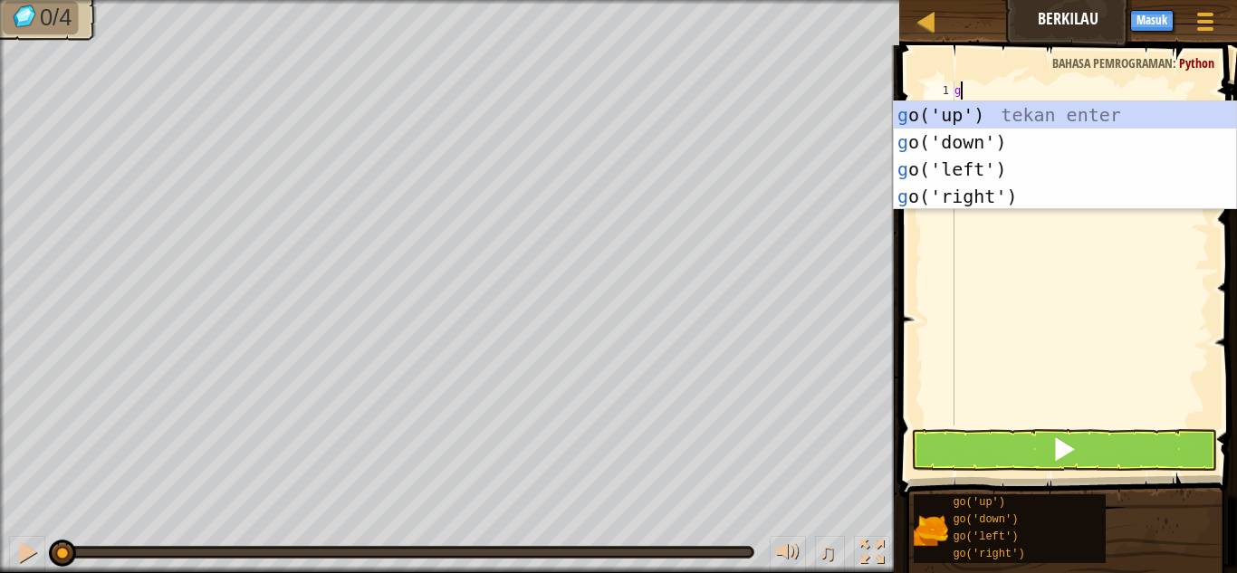
type textarea "gl"
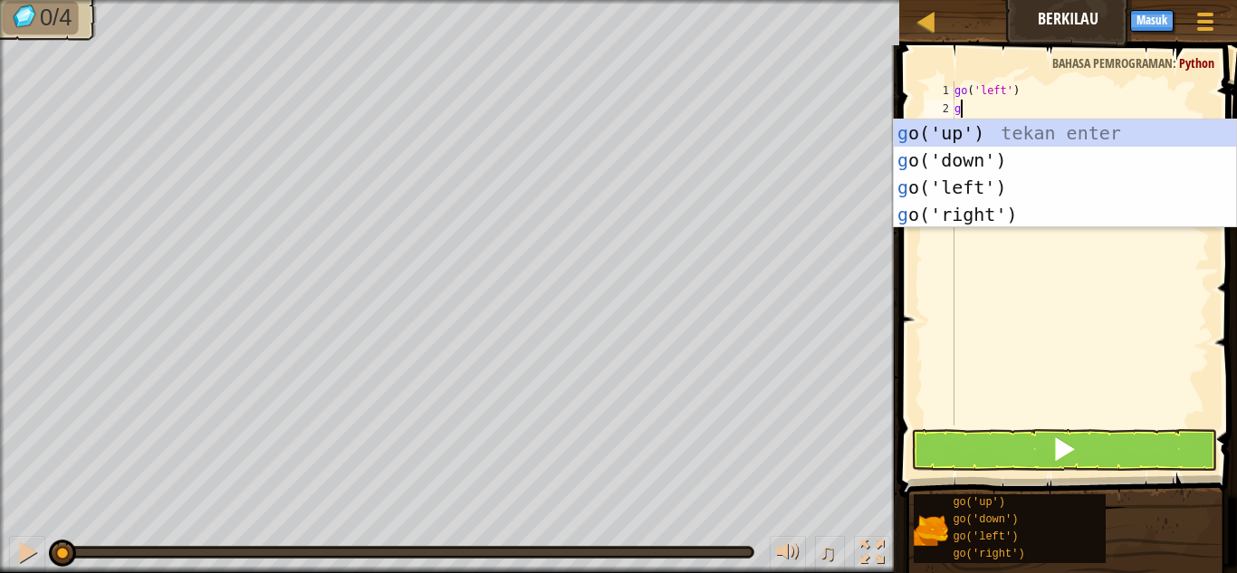
type textarea "gl"
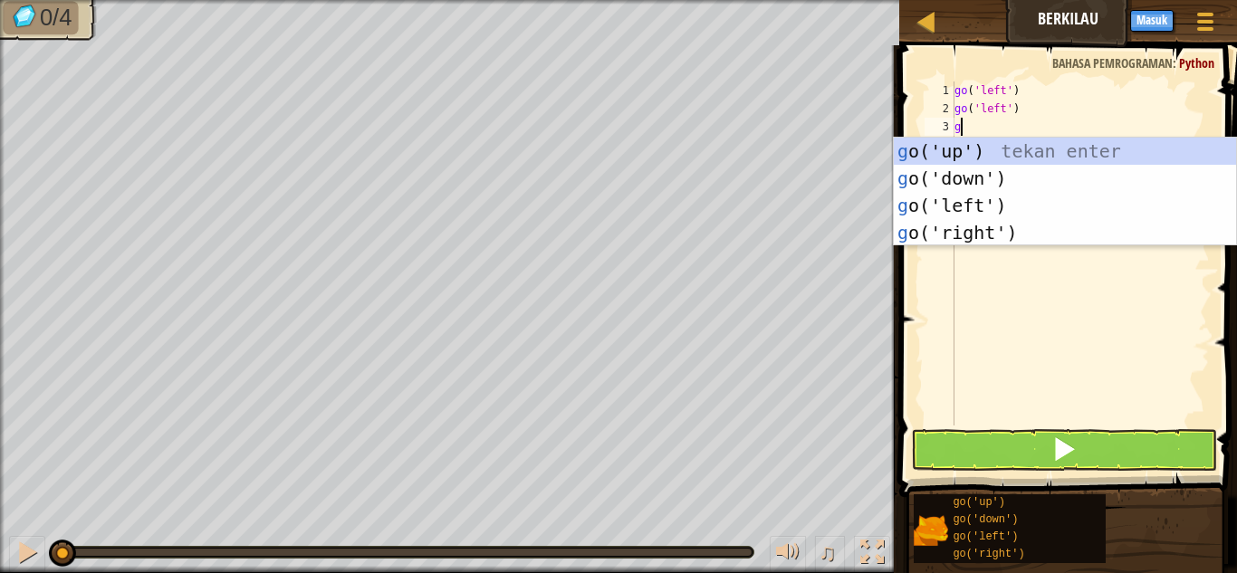
type textarea "gd"
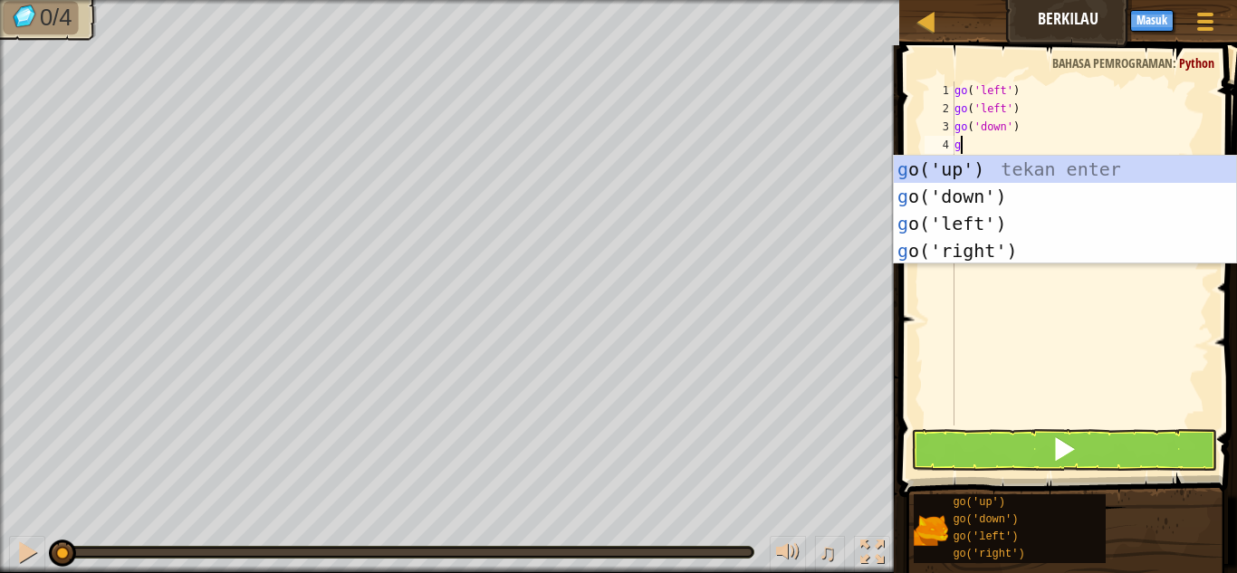
type textarea "gr"
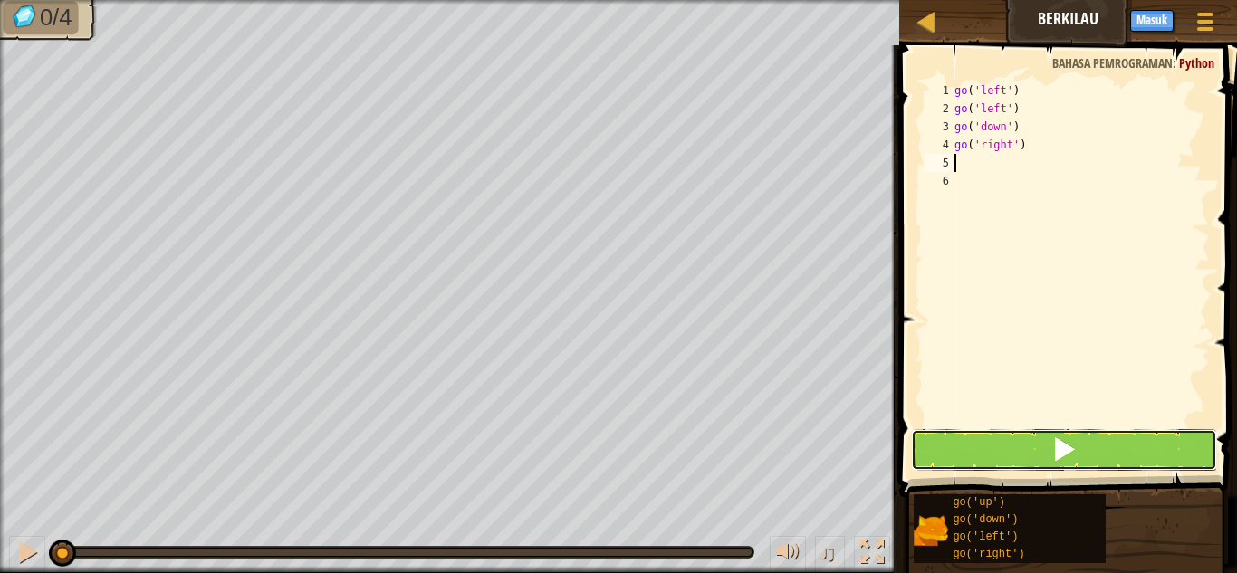
click at [1116, 453] on button at bounding box center [1064, 450] width 306 height 42
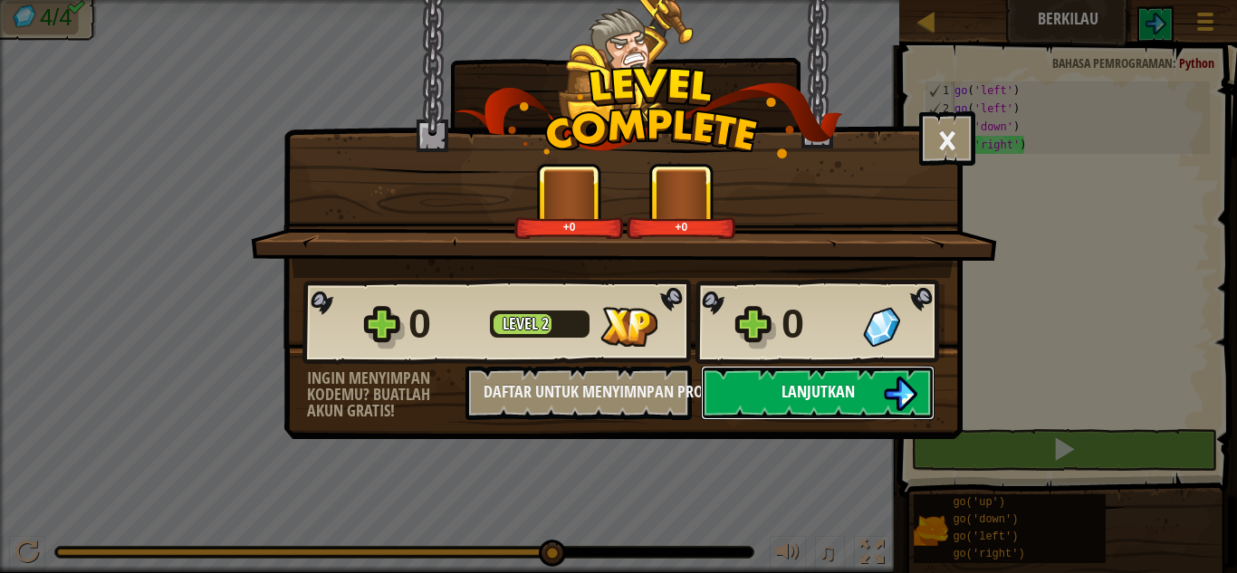
click at [833, 380] on span "Lanjutkan" at bounding box center [818, 391] width 73 height 23
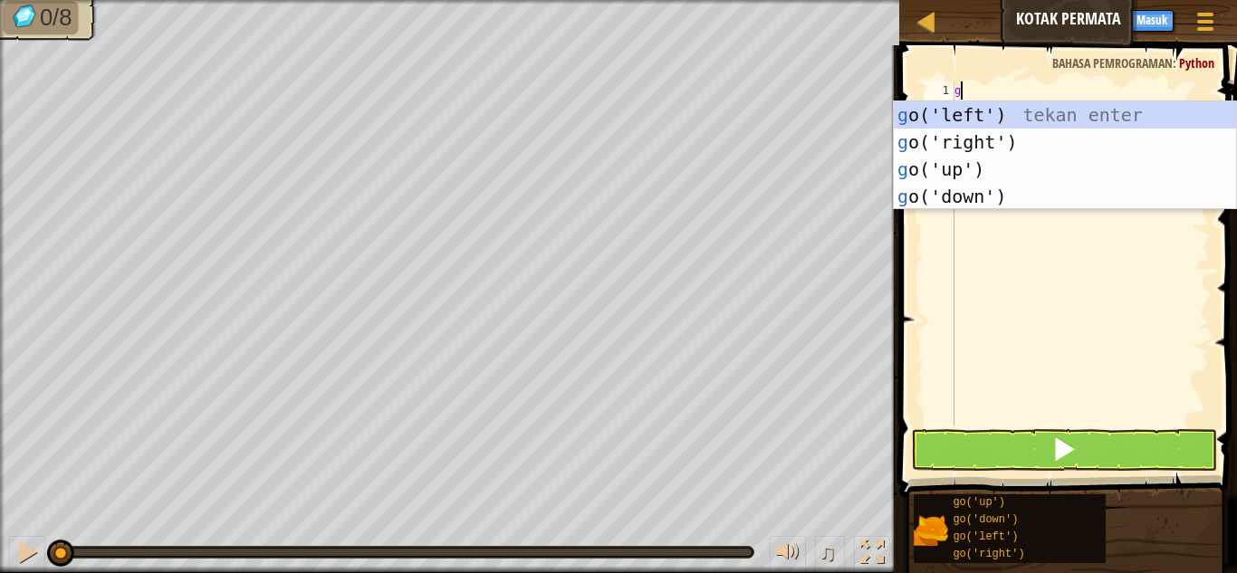
scroll to position [8, 0]
type textarea "ge"
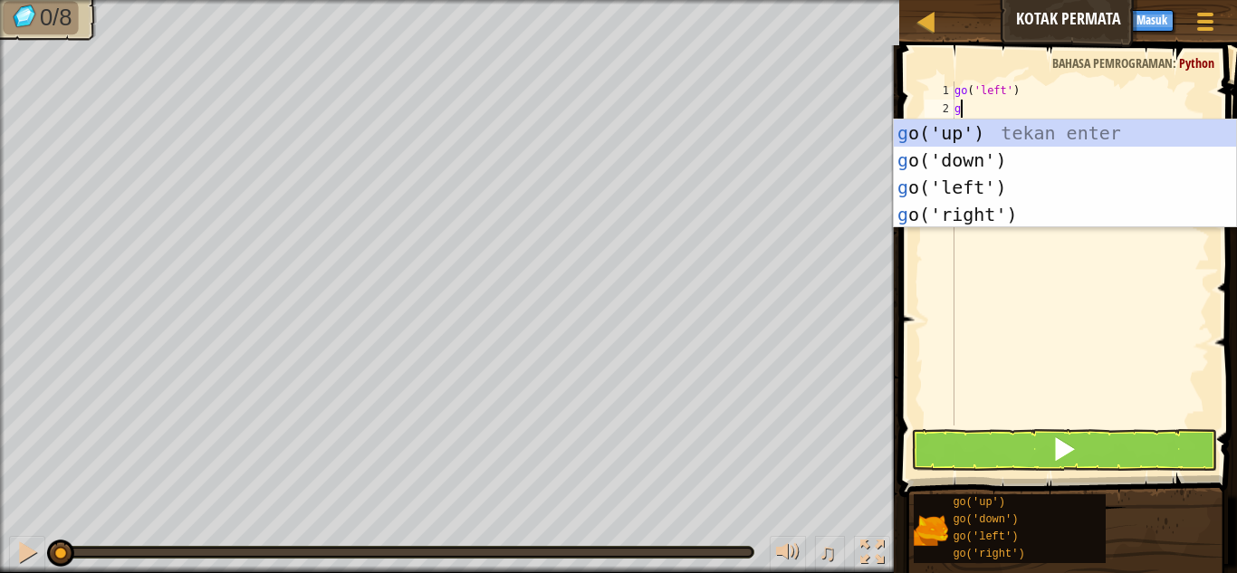
type textarea "gu"
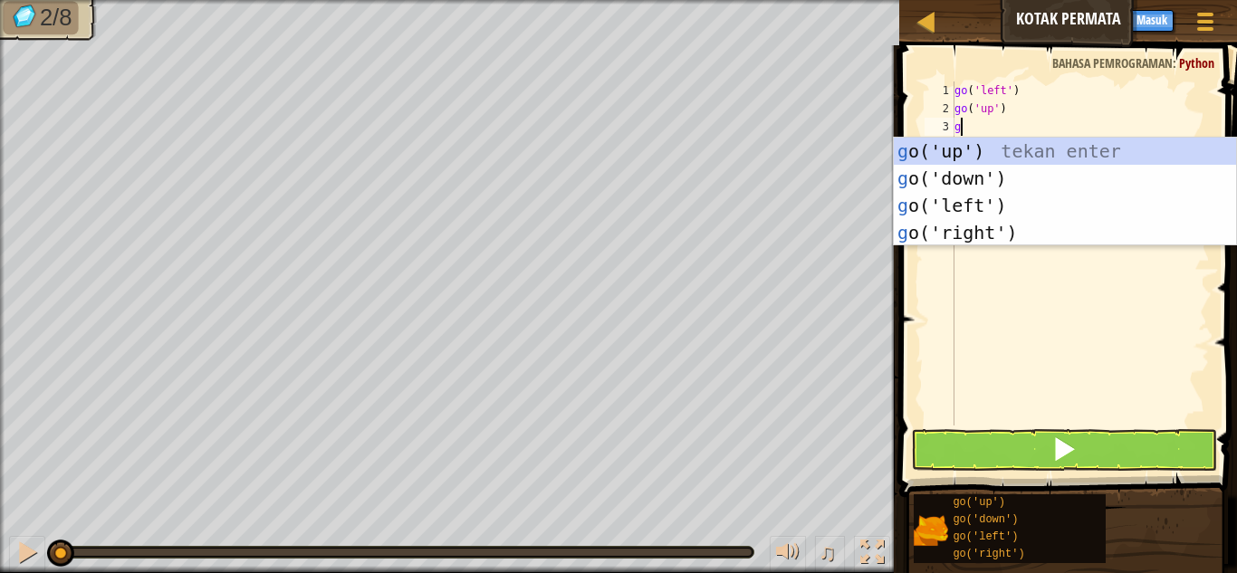
type textarea "gl"
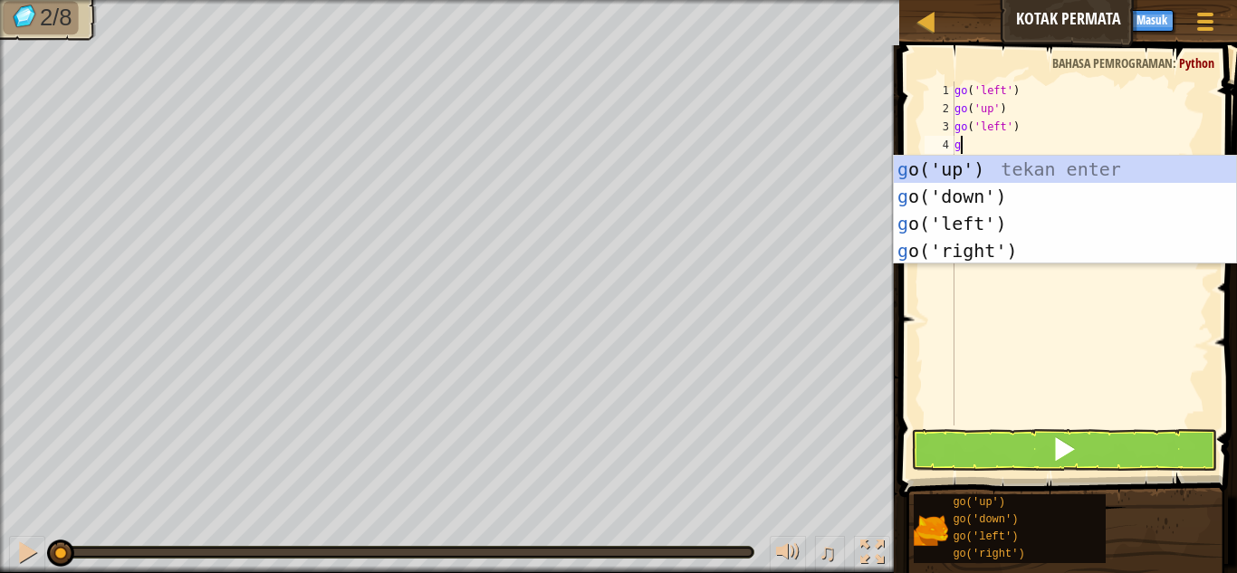
type textarea "gl"
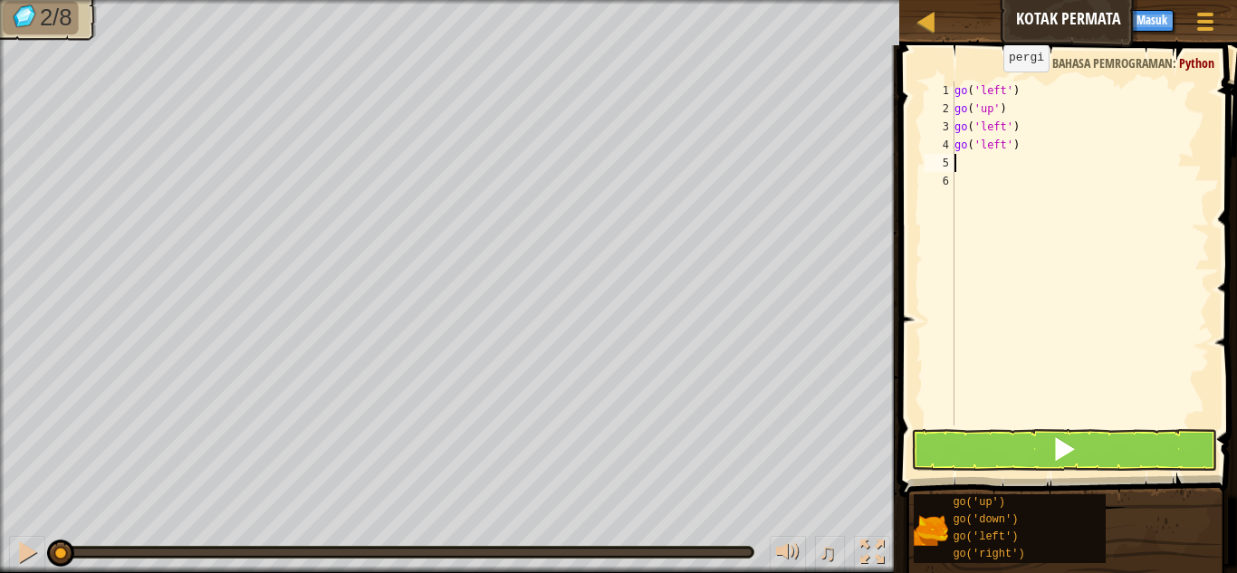
click at [987, 89] on div "go ( 'left' ) go ( 'up' ) go ( 'left' ) go ( 'left' )" at bounding box center [1080, 272] width 259 height 380
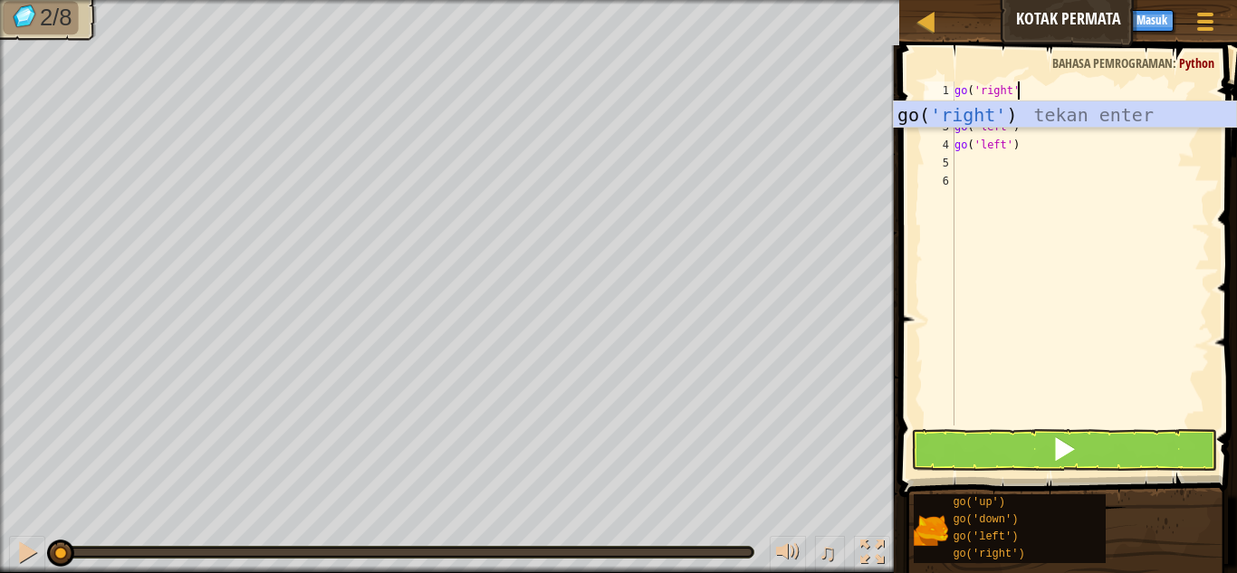
type textarea "go('right')"
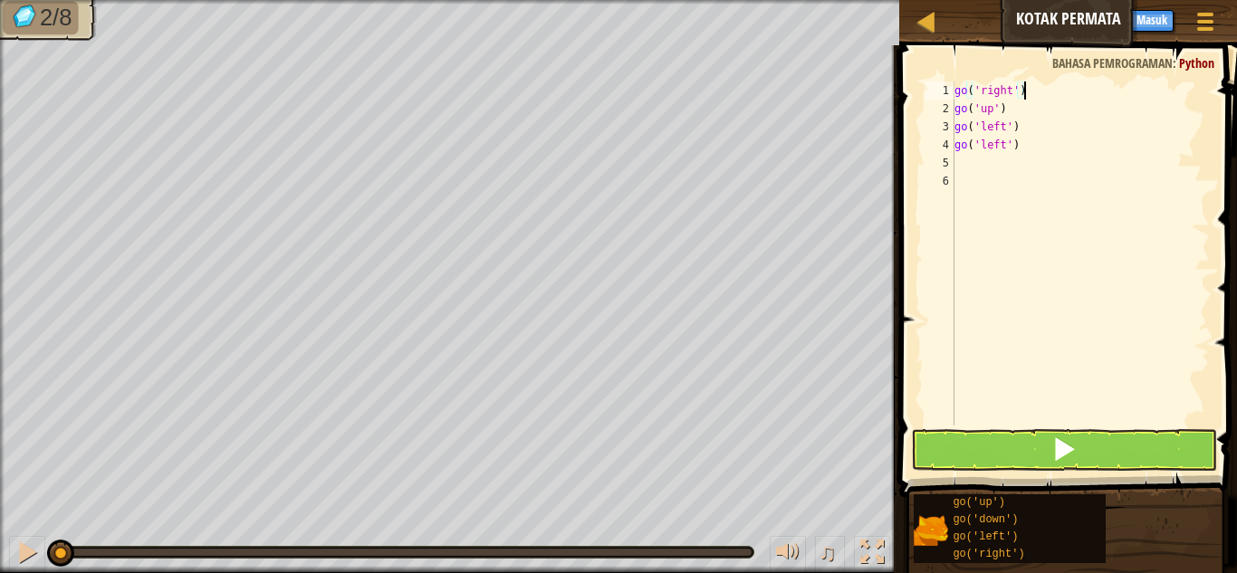
click at [1018, 164] on div "go ( 'right' ) go ( 'up' ) go ( 'left' ) go ( 'left' )" at bounding box center [1080, 272] width 259 height 380
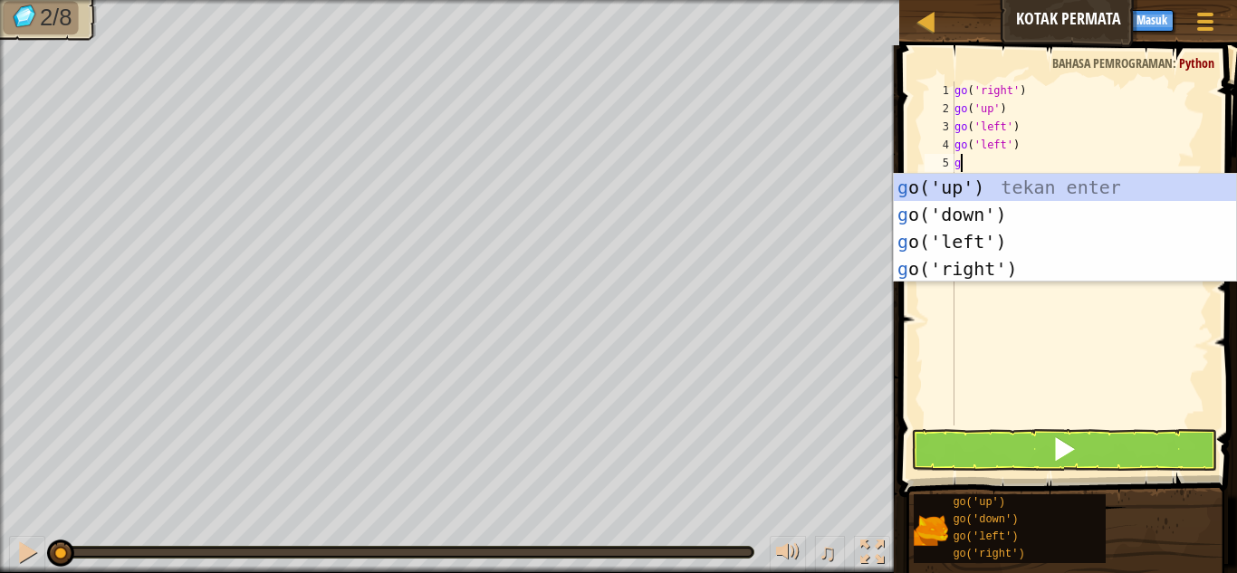
type textarea "gd"
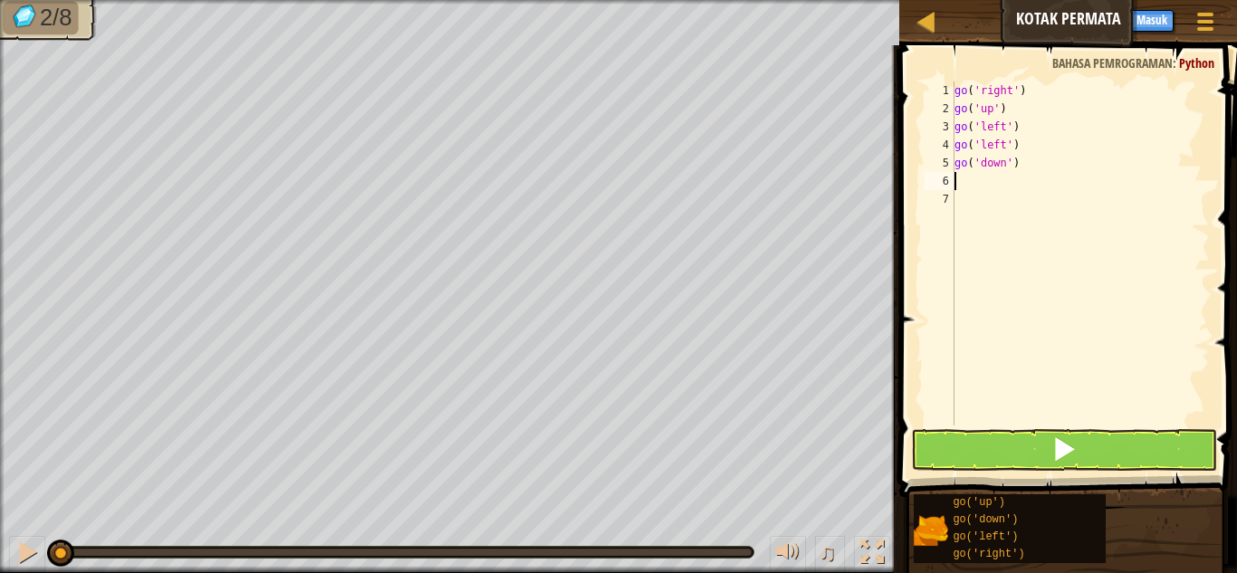
type textarea "d"
type textarea "r"
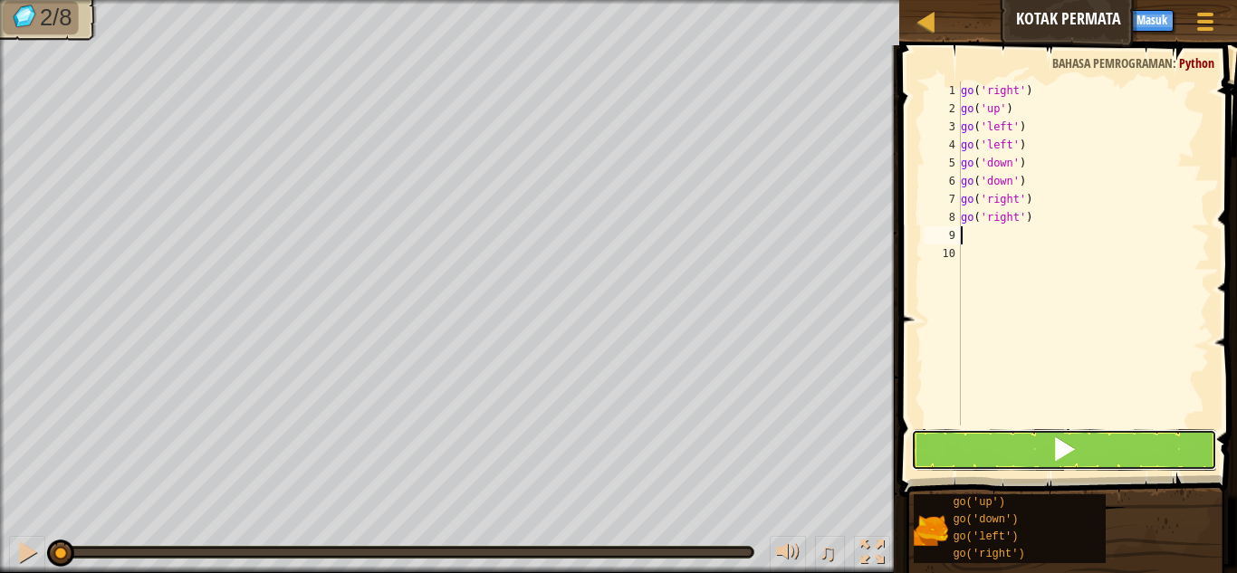
click at [1157, 457] on button at bounding box center [1064, 450] width 306 height 42
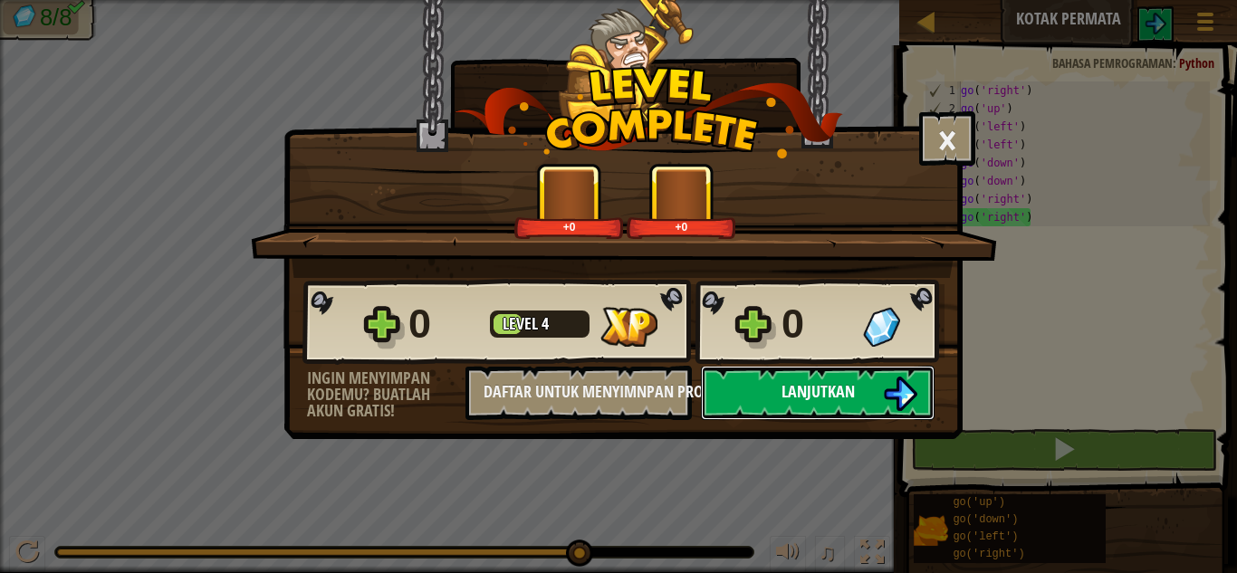
click at [839, 394] on span "Lanjutkan" at bounding box center [818, 391] width 73 height 23
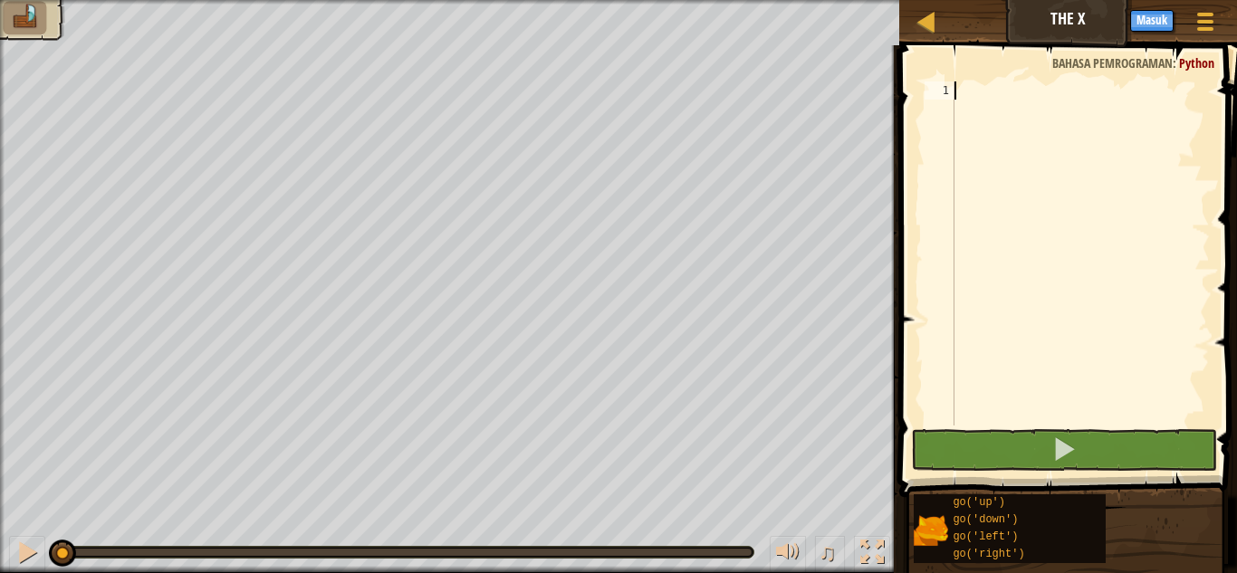
type textarea "u"
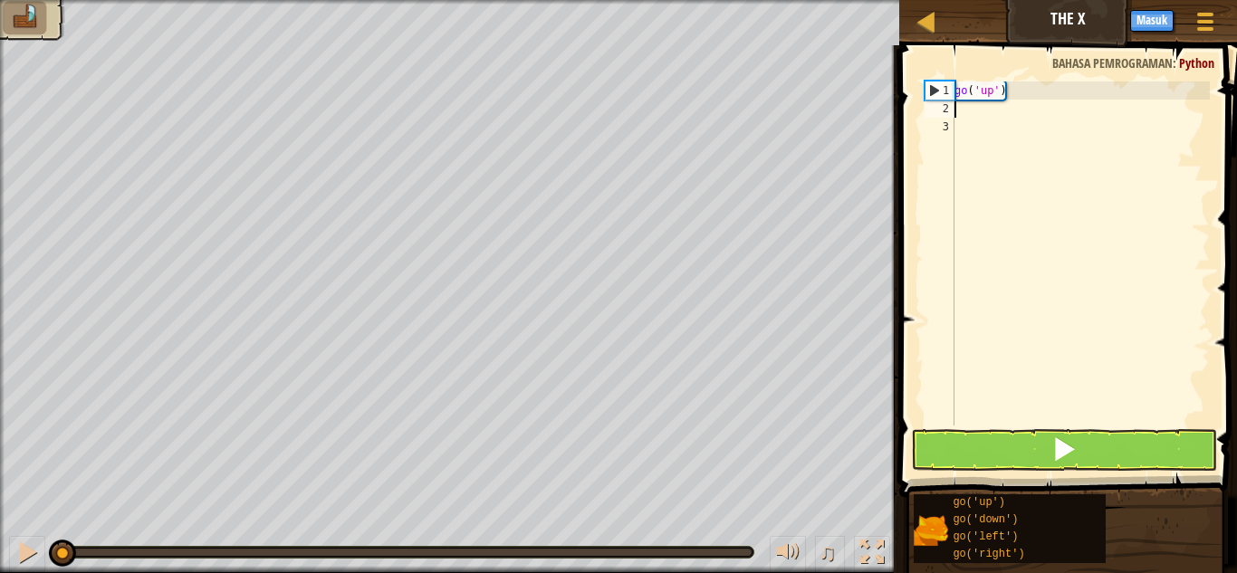
type textarea "r"
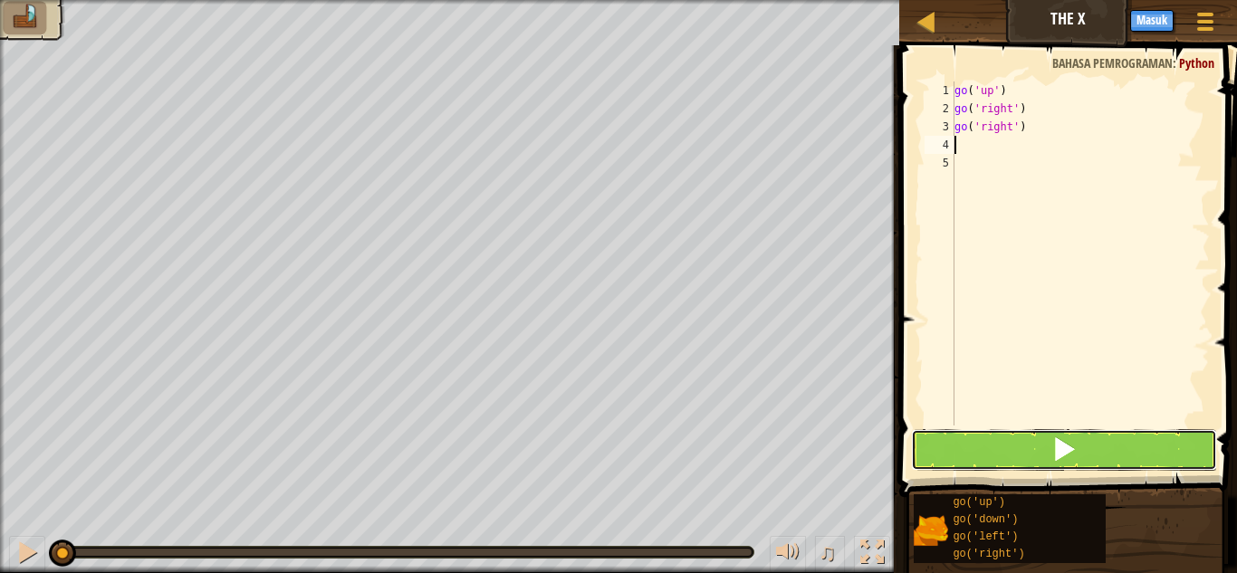
click at [928, 448] on button at bounding box center [1064, 450] width 306 height 42
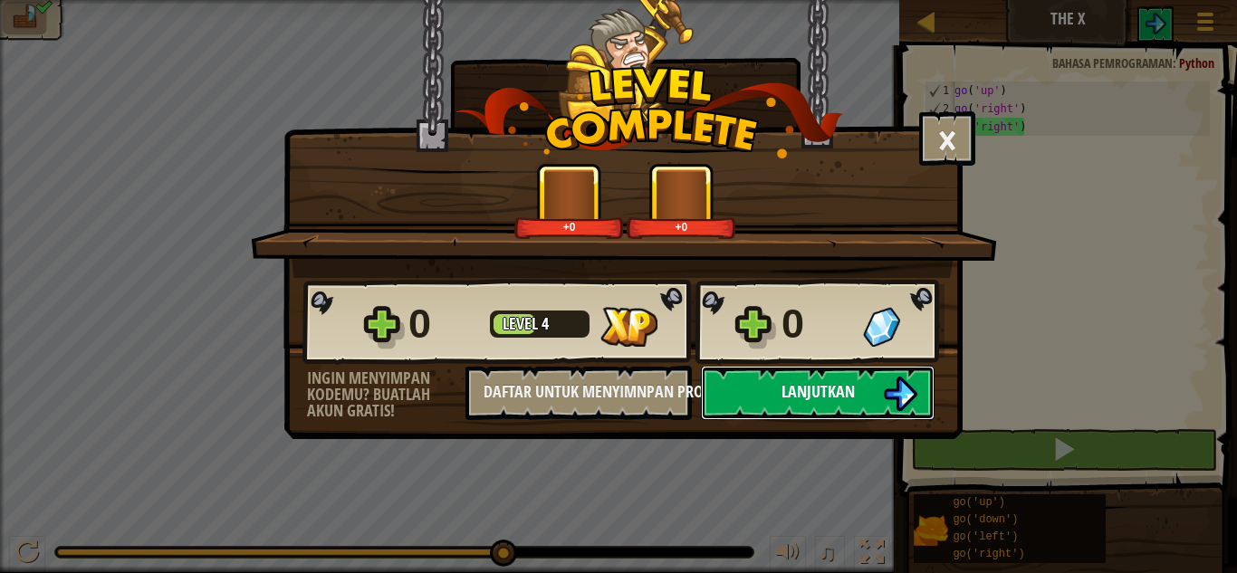
click at [864, 408] on button "Lanjutkan" at bounding box center [818, 393] width 234 height 54
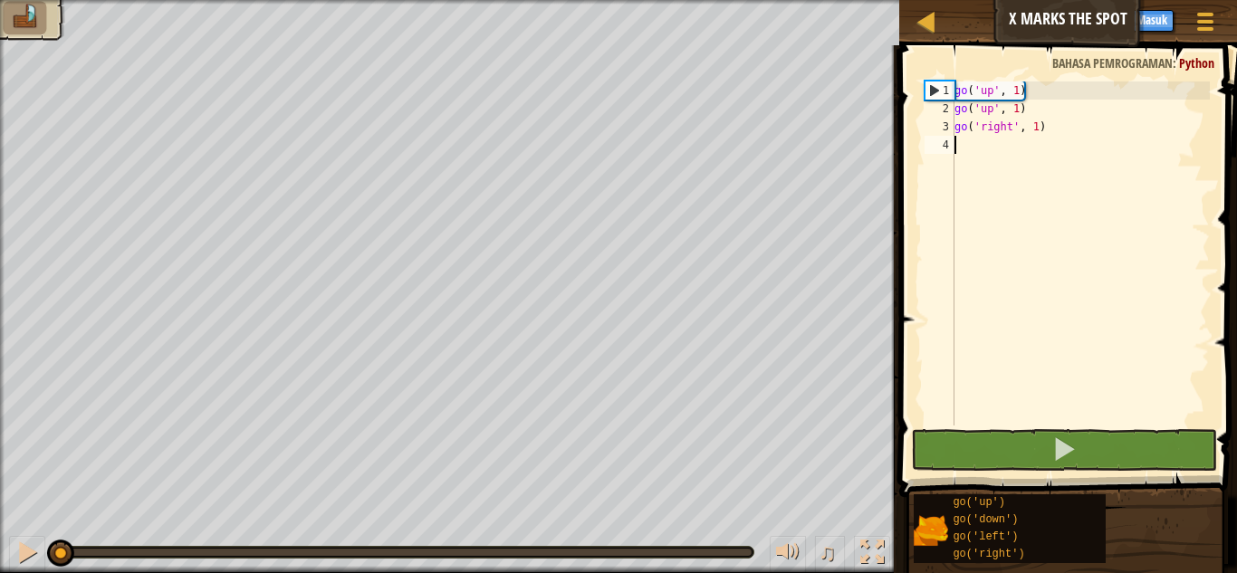
type textarea "r"
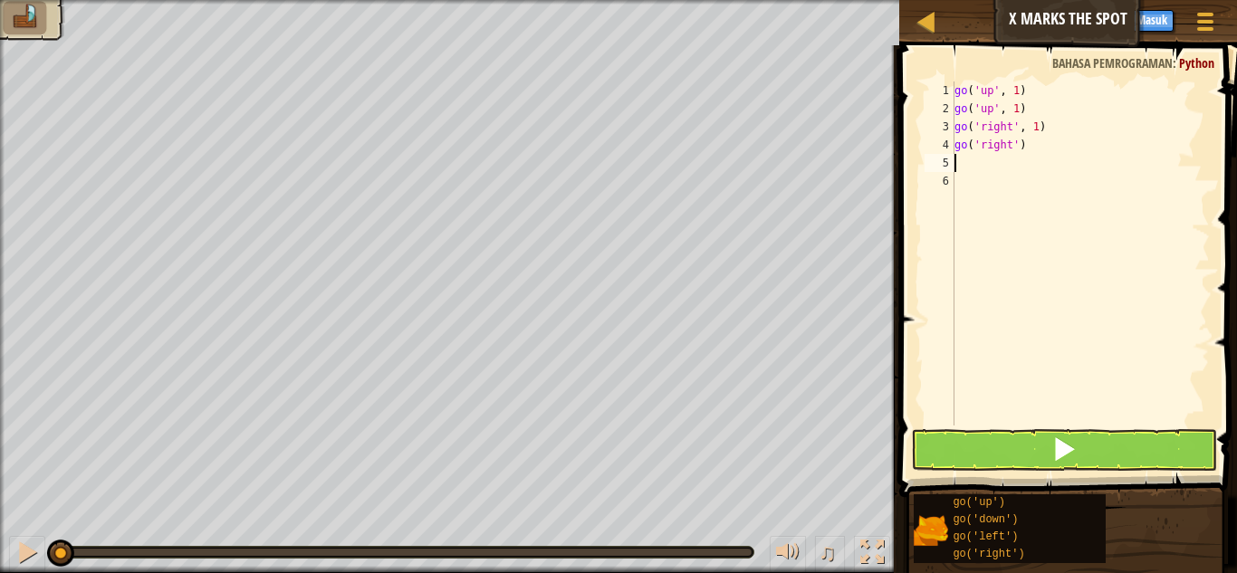
type textarea "r"
type textarea "f"
type textarea "d"
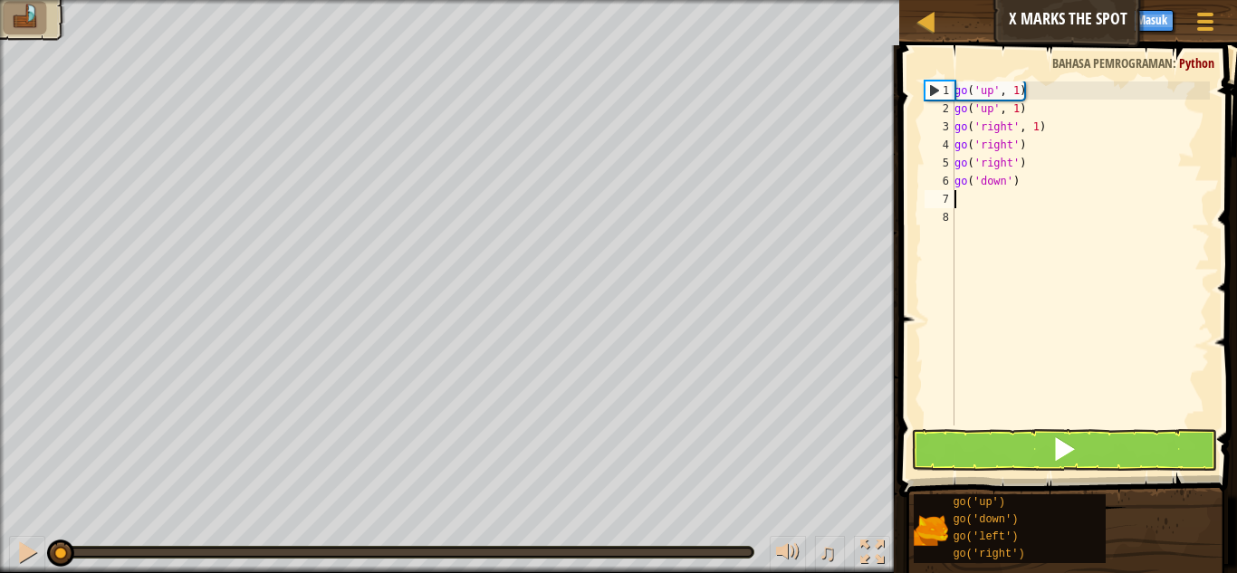
type textarea "d"
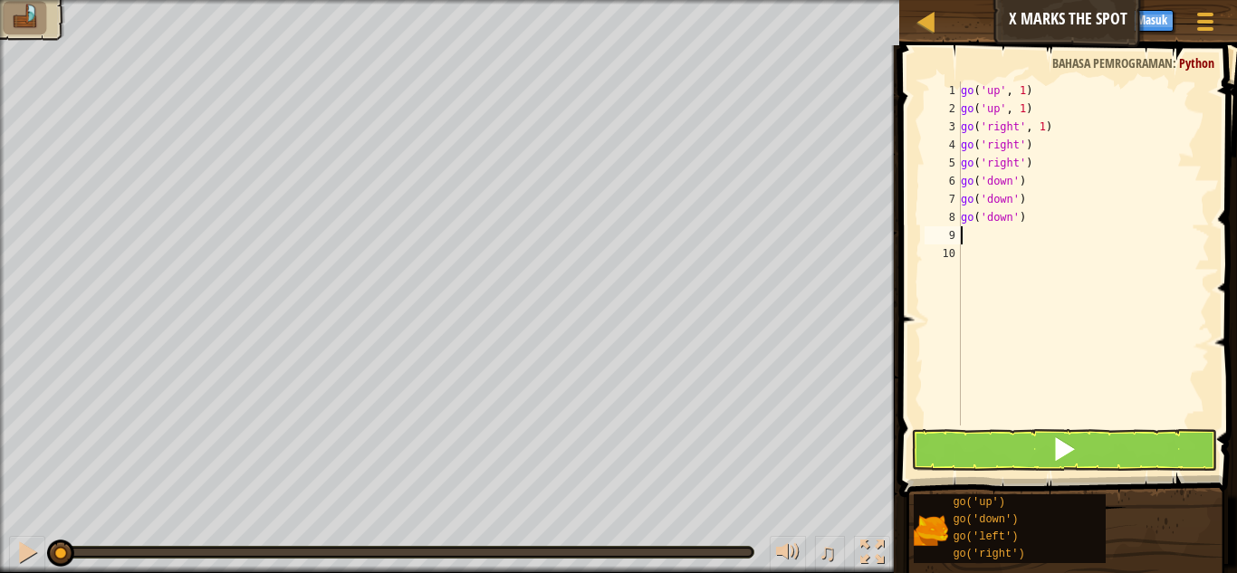
type textarea "l"
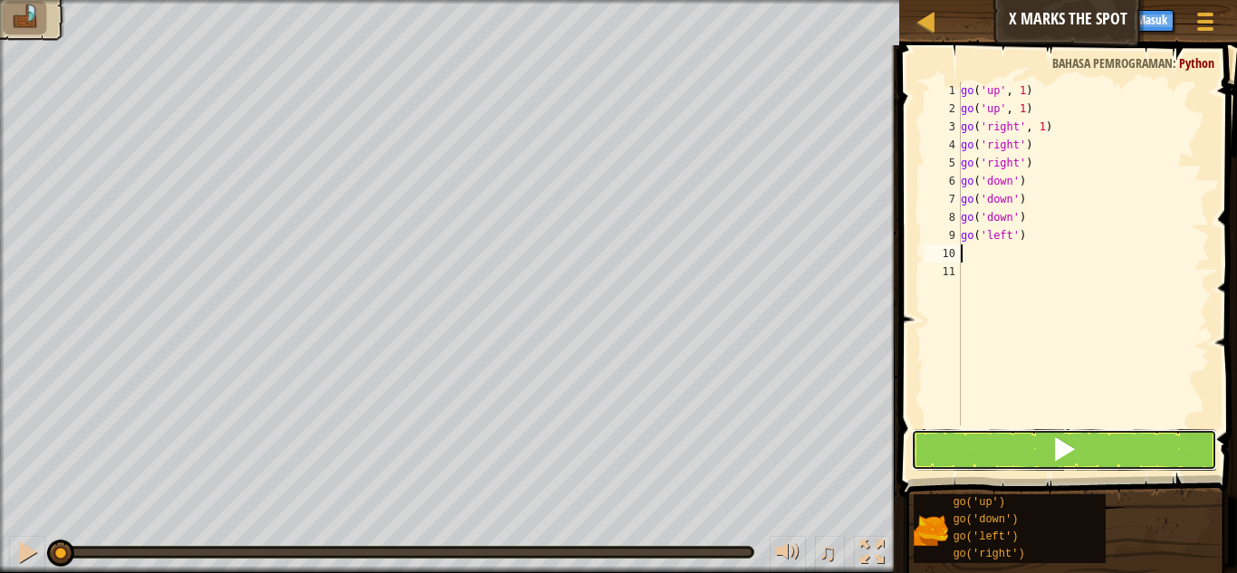
click at [979, 446] on button at bounding box center [1064, 450] width 306 height 42
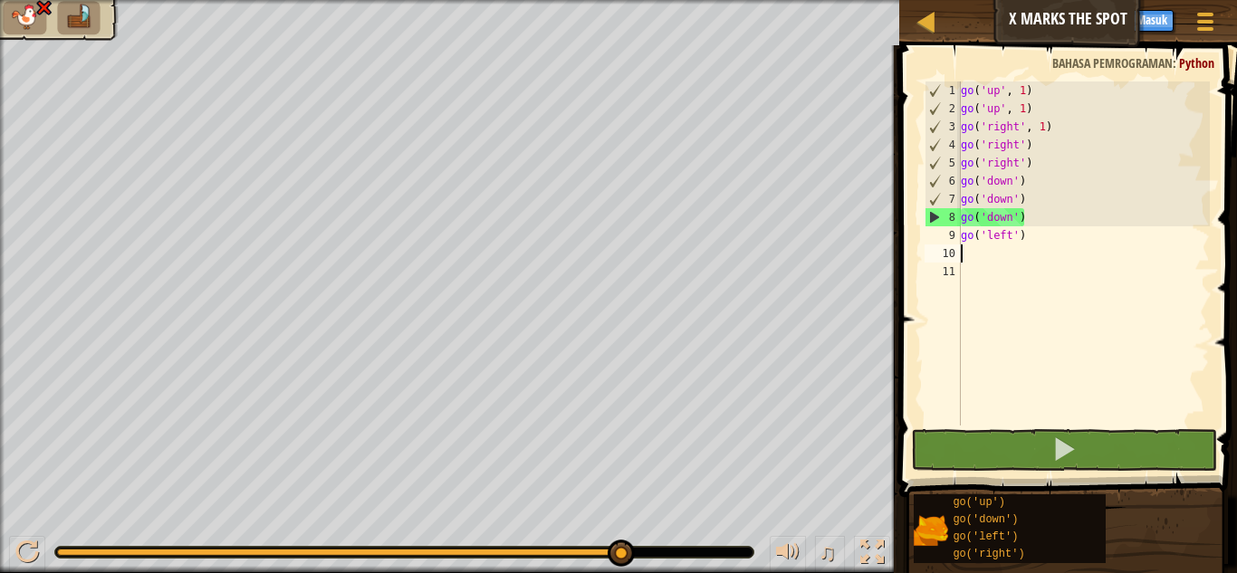
click at [1097, 220] on div "go ( 'up' , 1 ) go ( 'up' , 1 ) go ( 'right' , 1 ) go ( 'right' ) go ( 'right' …" at bounding box center [1084, 272] width 253 height 380
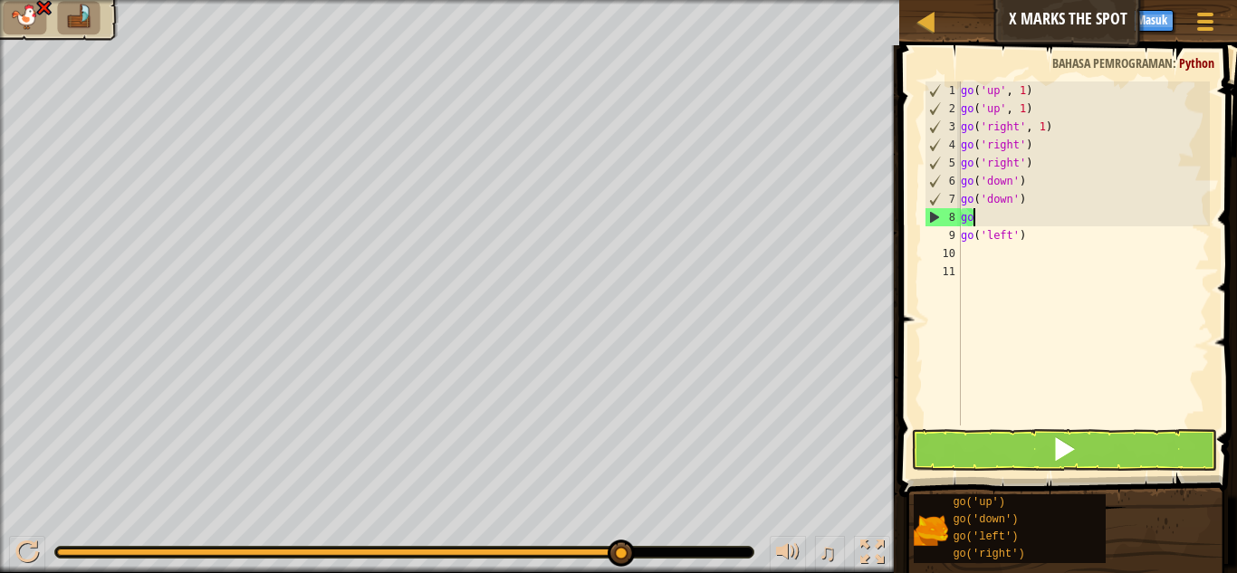
type textarea "g"
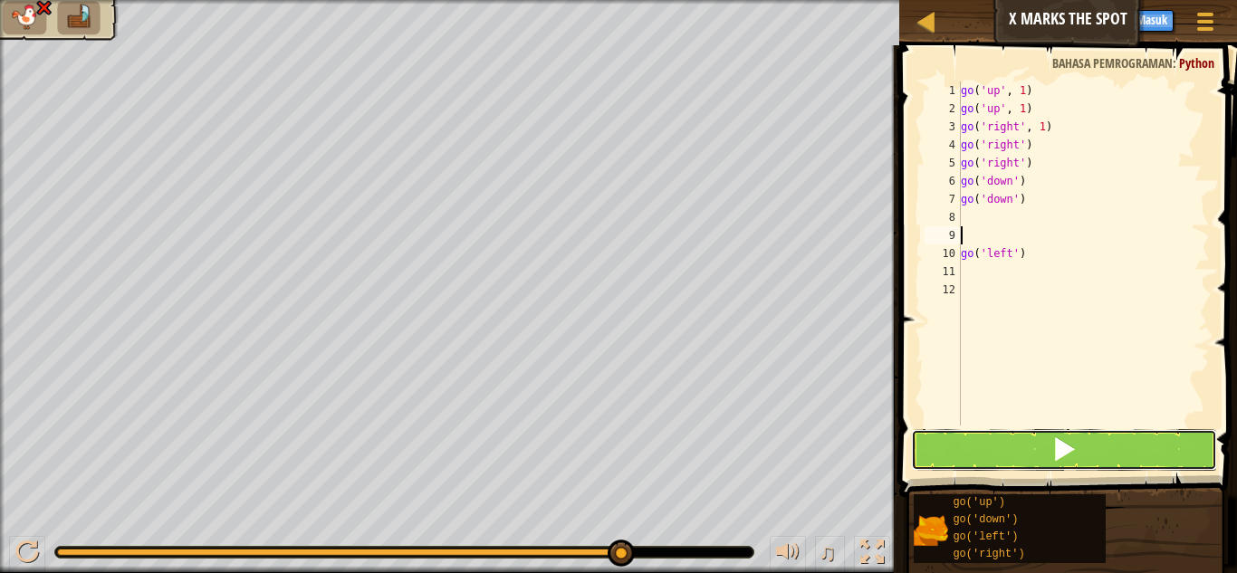
click at [1135, 439] on button at bounding box center [1064, 450] width 306 height 42
